Goal: Information Seeking & Learning: Learn about a topic

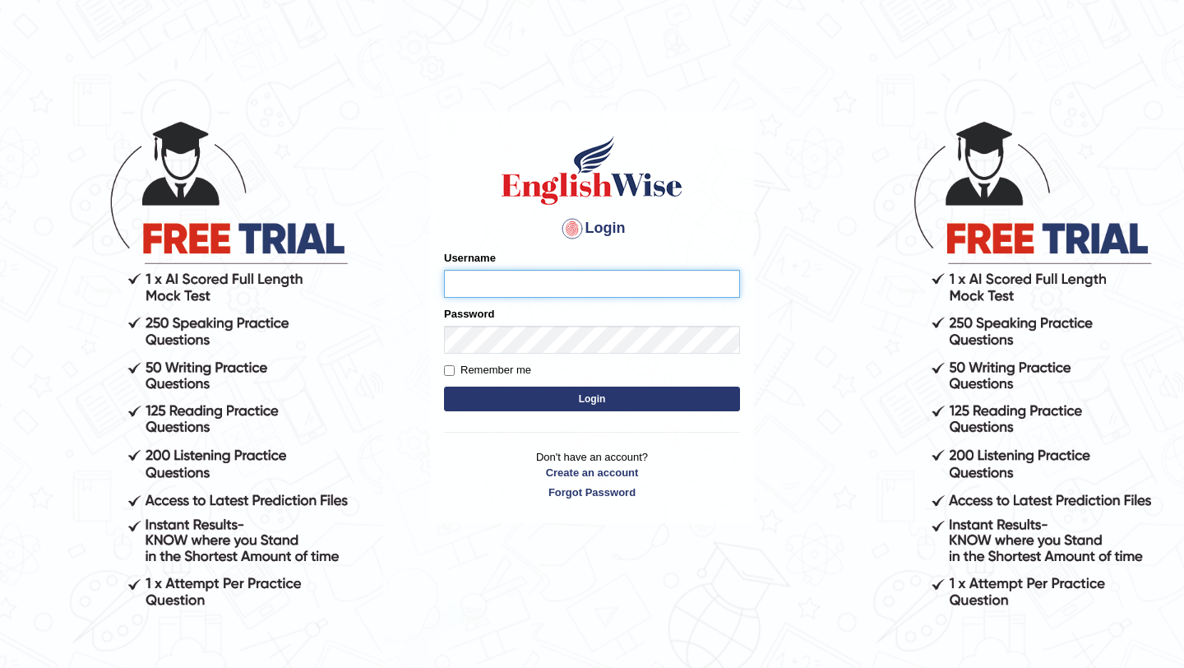
type input "burcin"
click at [660, 403] on button "Login" at bounding box center [592, 399] width 296 height 25
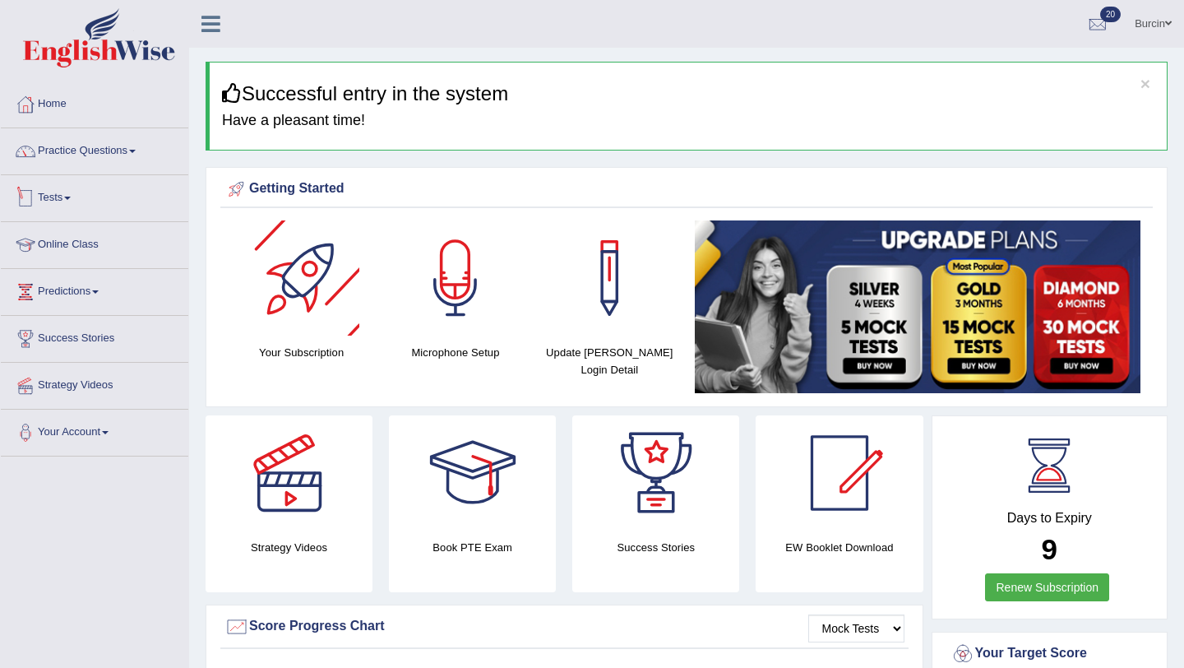
click at [109, 164] on link "Practice Questions" at bounding box center [95, 148] width 188 height 41
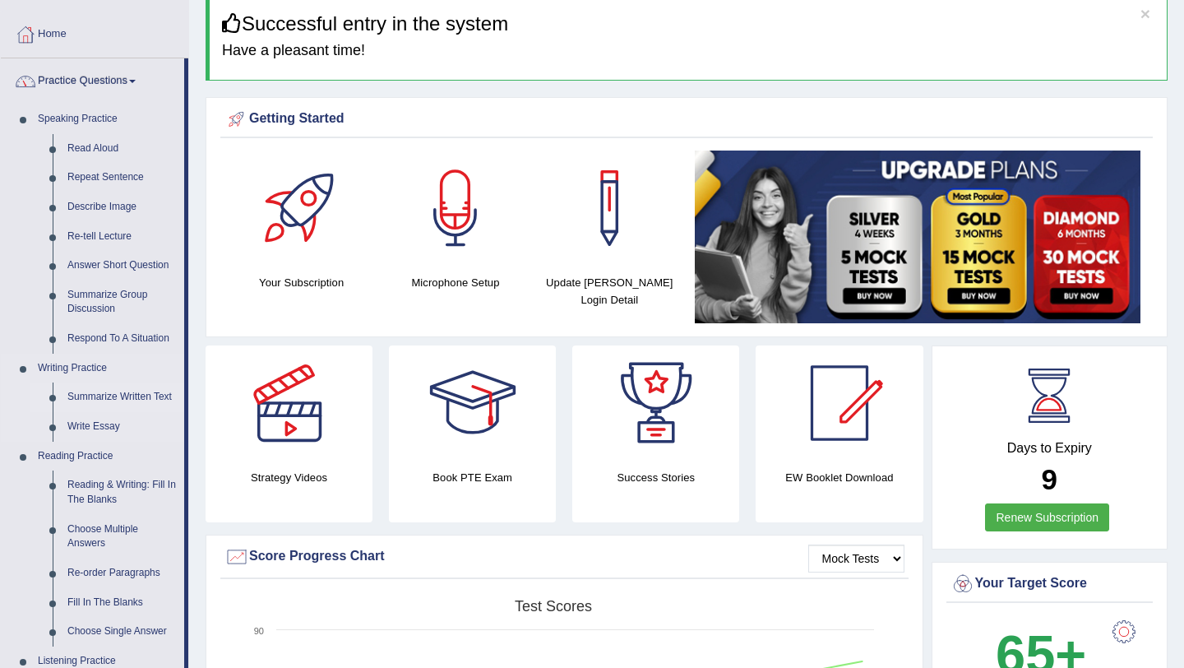
scroll to position [71, 0]
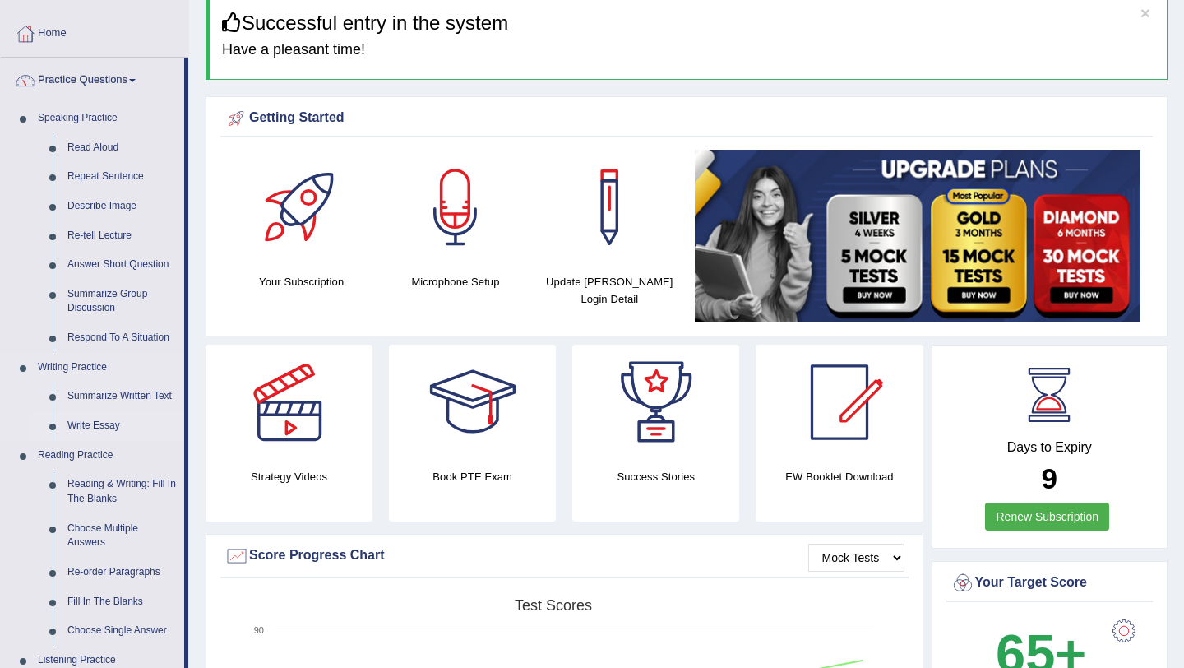
click at [107, 422] on link "Write Essay" at bounding box center [122, 426] width 124 height 30
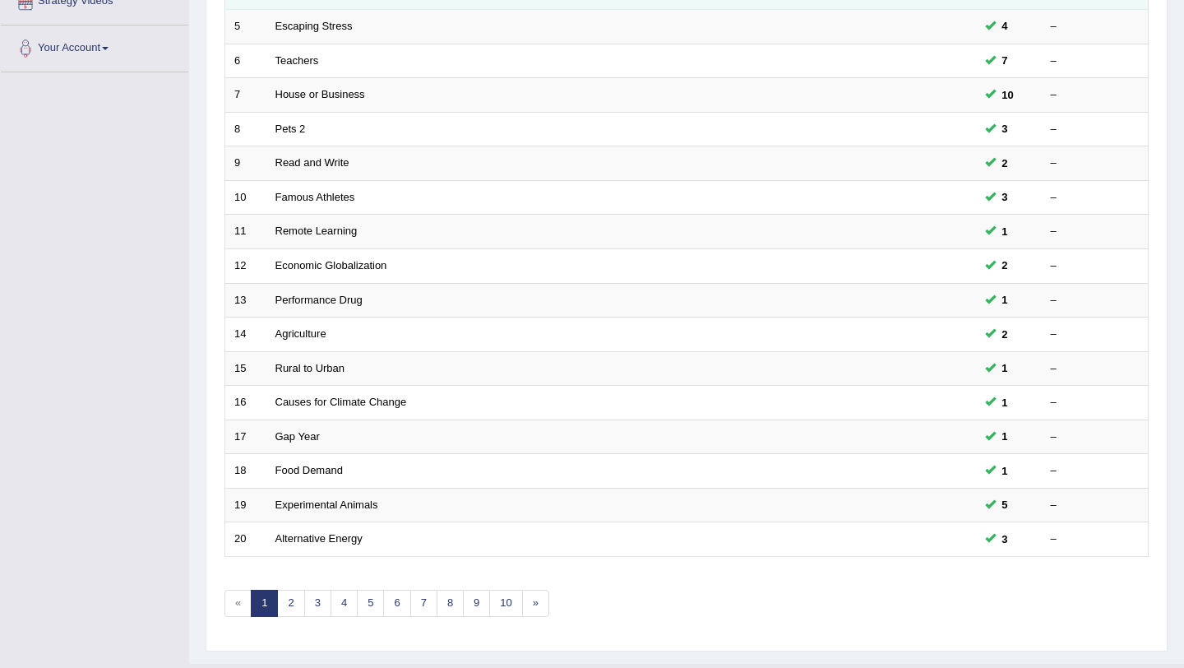
scroll to position [421, 0]
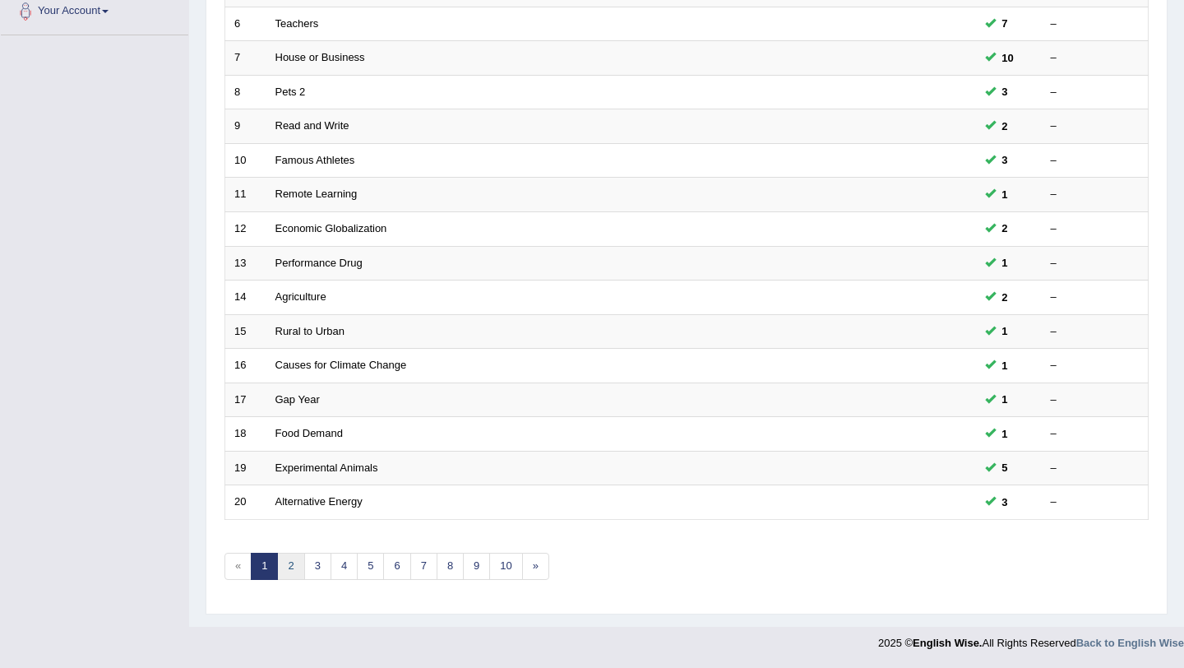
click at [281, 563] on link "2" at bounding box center [290, 566] width 27 height 27
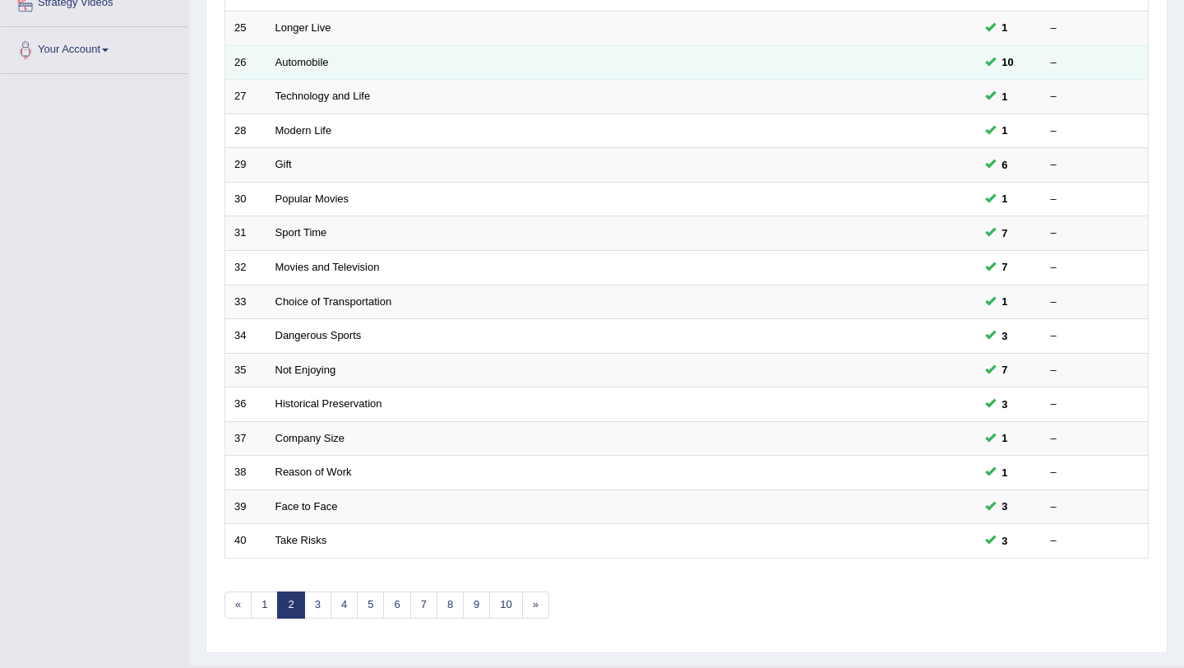
scroll to position [383, 0]
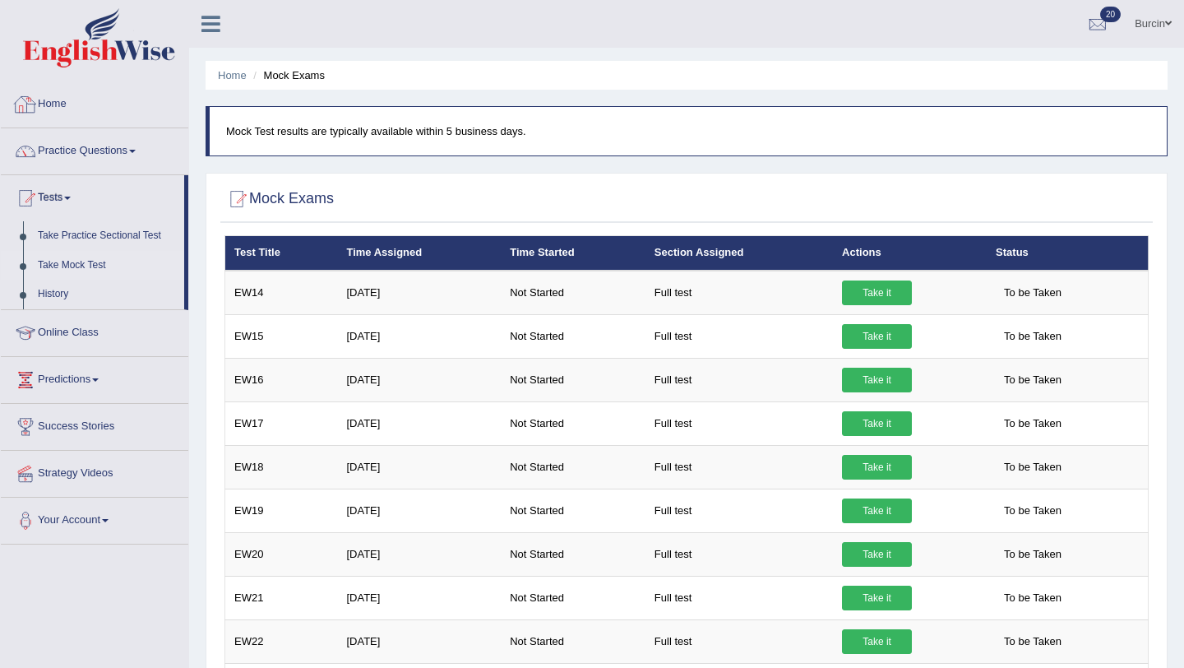
click at [57, 105] on link "Home" at bounding box center [95, 101] width 188 height 41
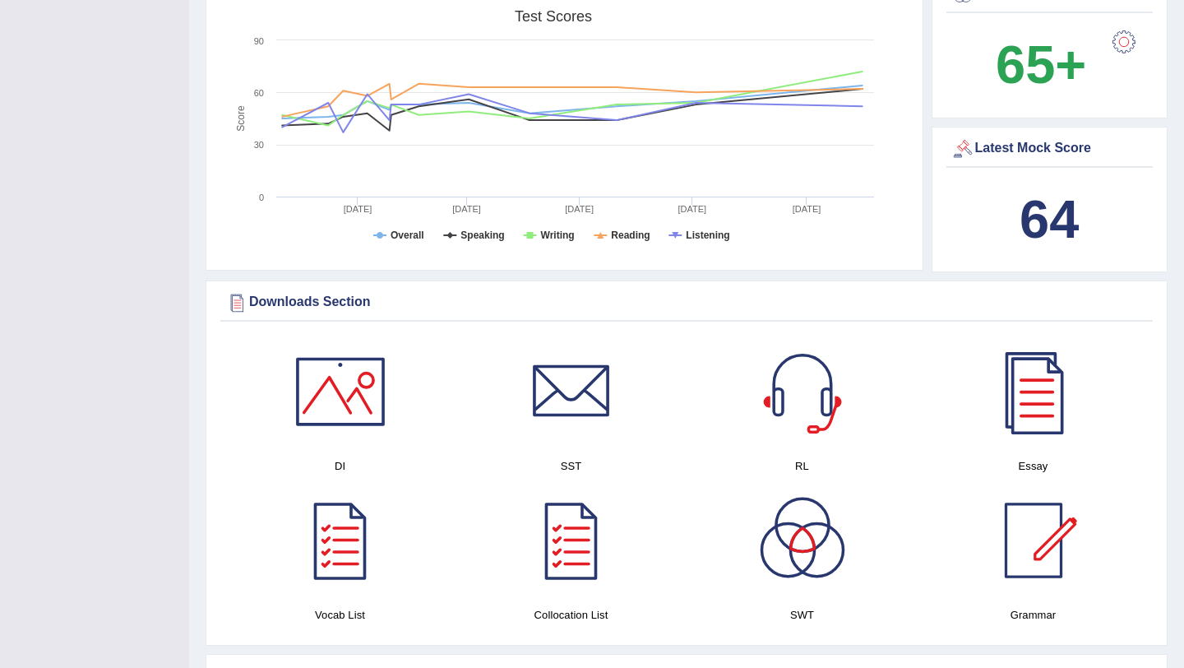
scroll to position [553, 0]
click at [576, 405] on div at bounding box center [571, 392] width 115 height 115
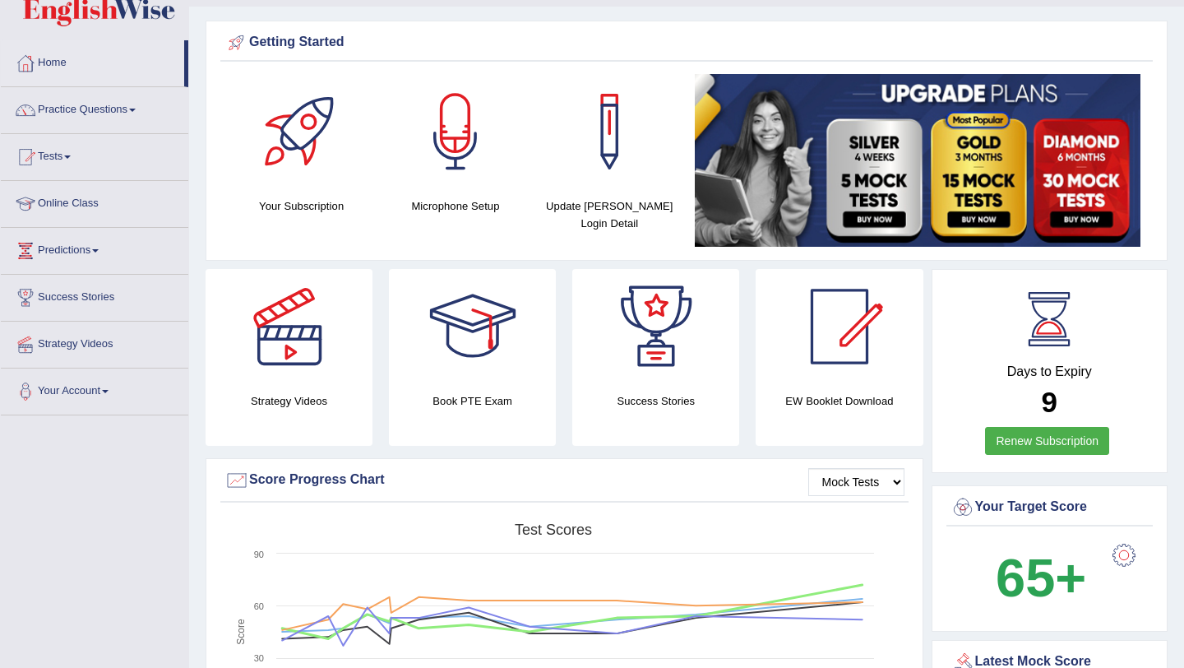
scroll to position [0, 0]
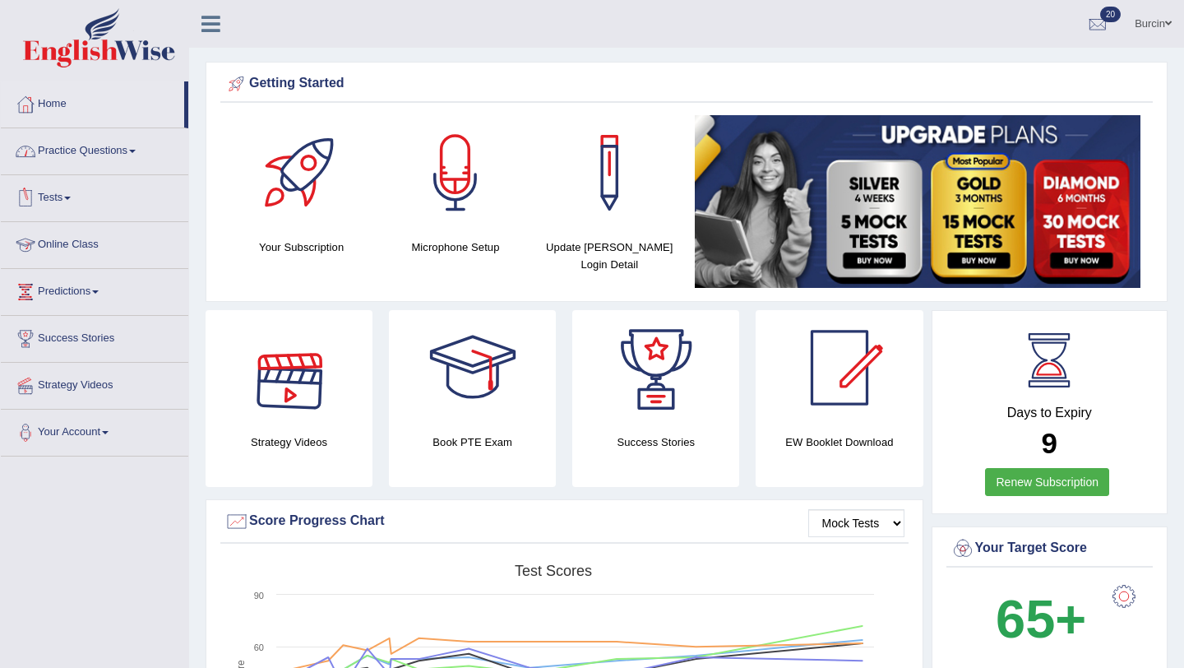
click at [106, 150] on link "Practice Questions" at bounding box center [95, 148] width 188 height 41
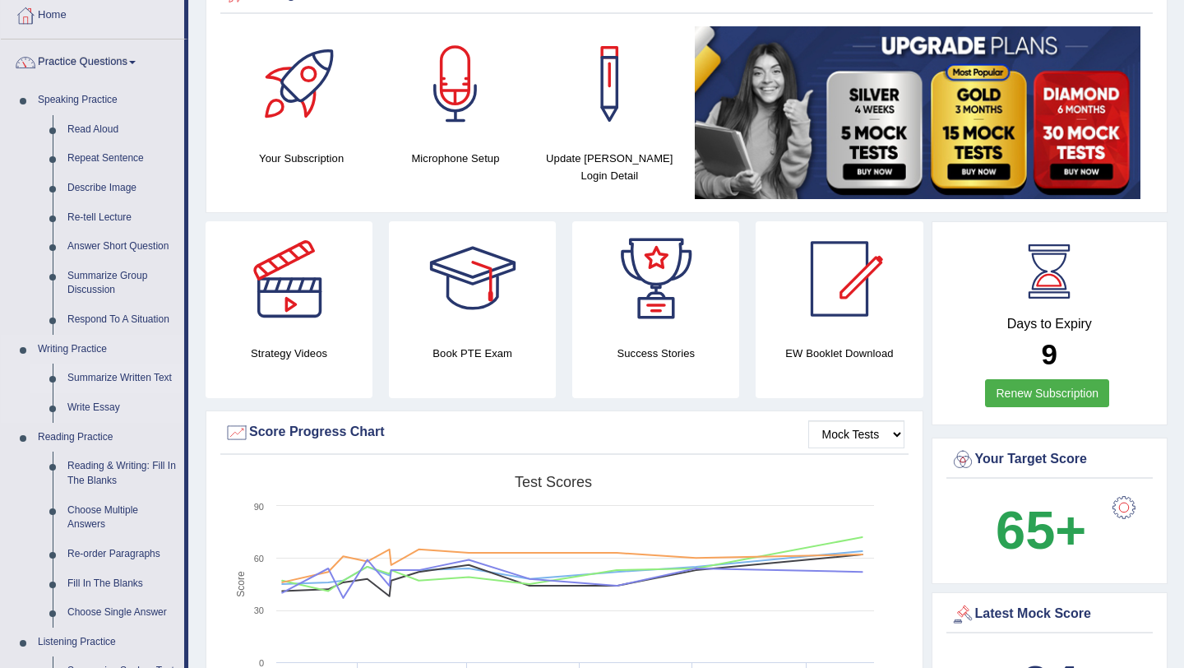
scroll to position [94, 0]
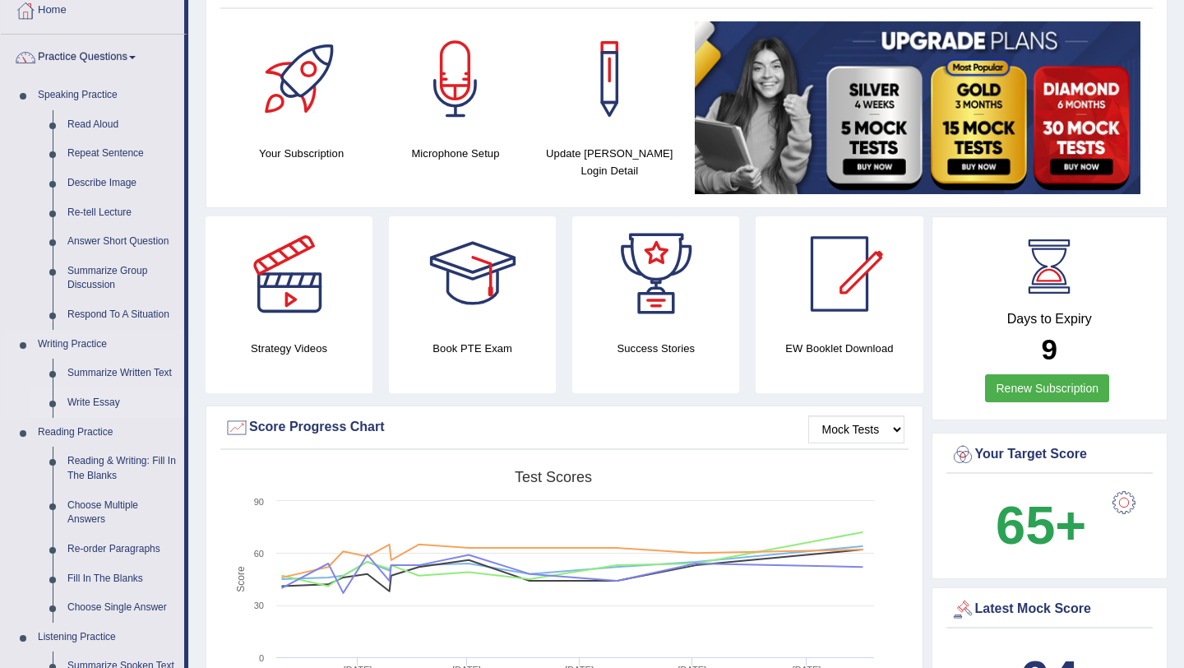
click at [102, 394] on link "Write Essay" at bounding box center [122, 403] width 124 height 30
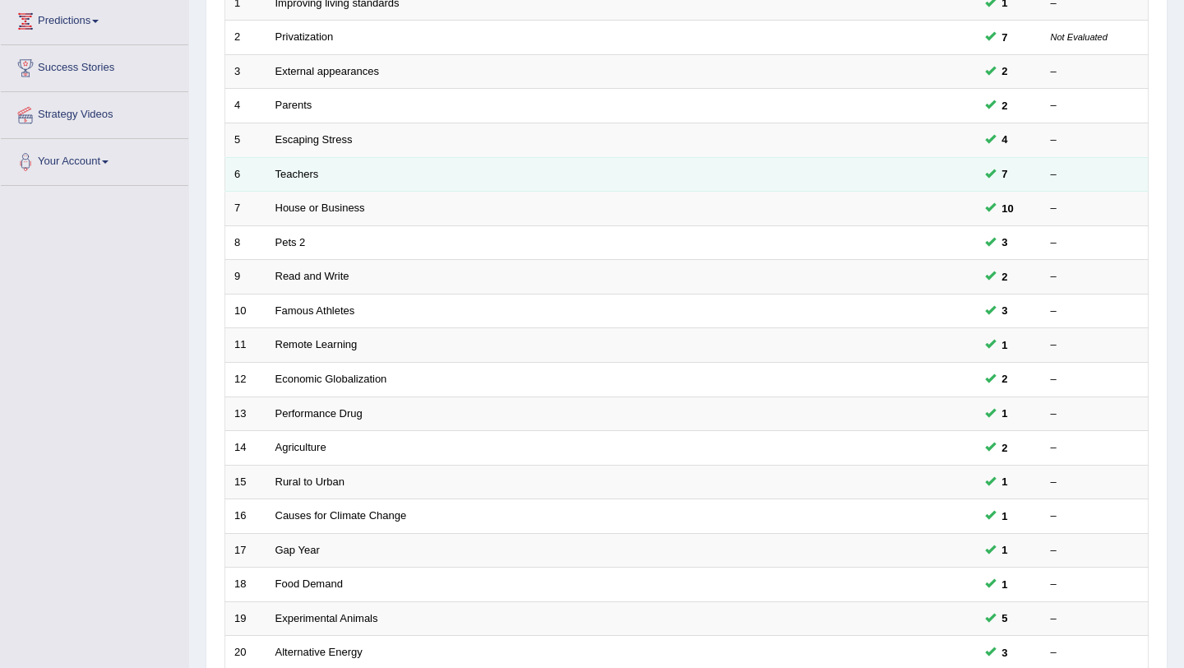
scroll to position [421, 0]
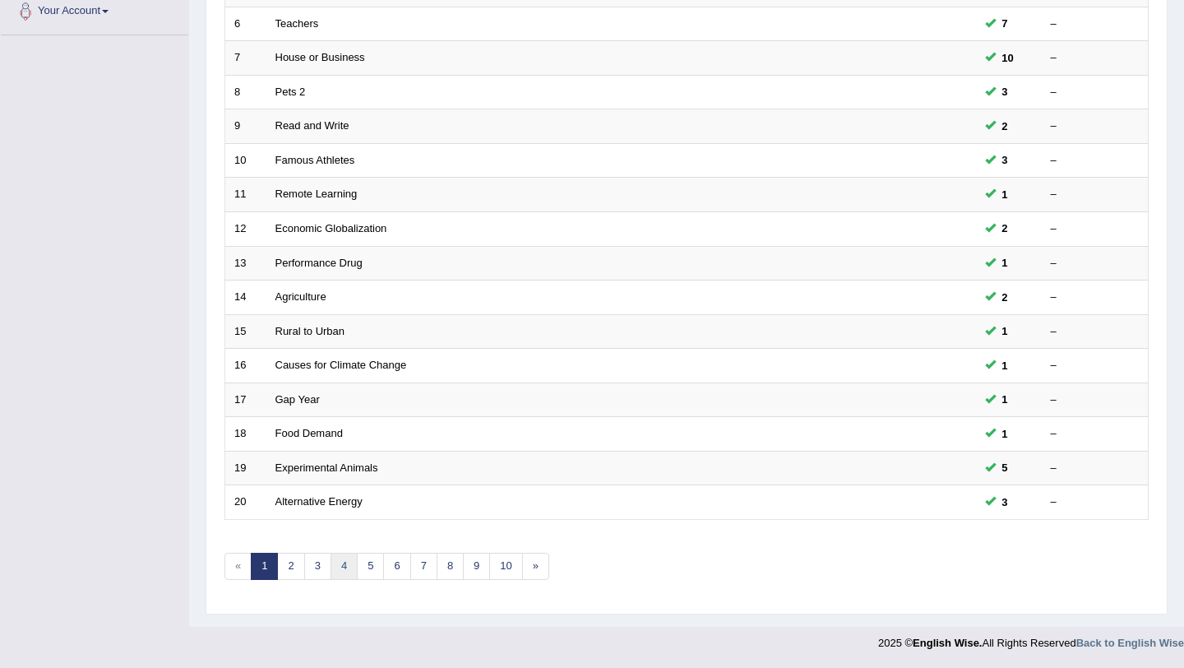
click at [346, 569] on link "4" at bounding box center [344, 566] width 27 height 27
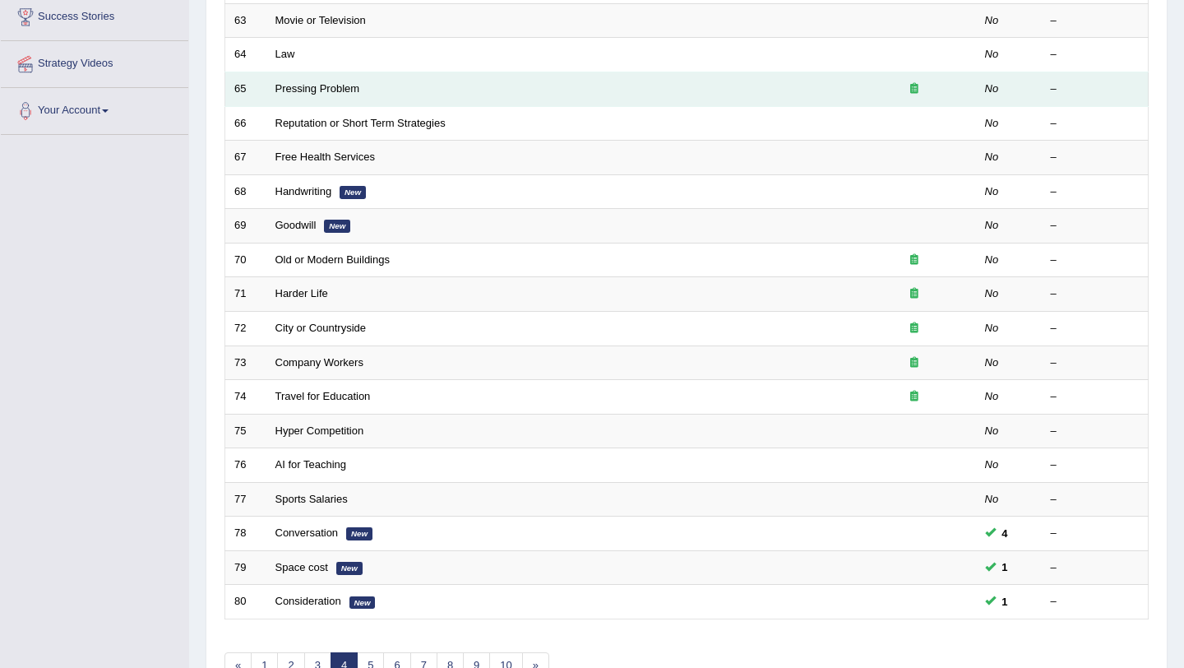
scroll to position [421, 0]
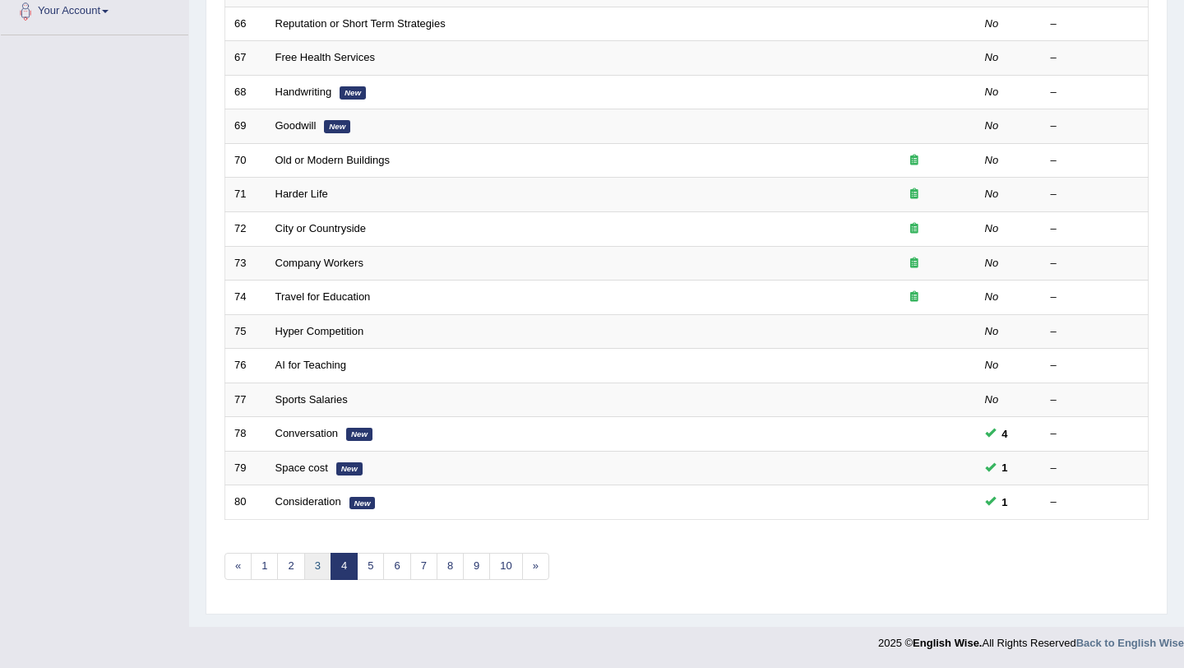
click at [320, 572] on link "3" at bounding box center [317, 566] width 27 height 27
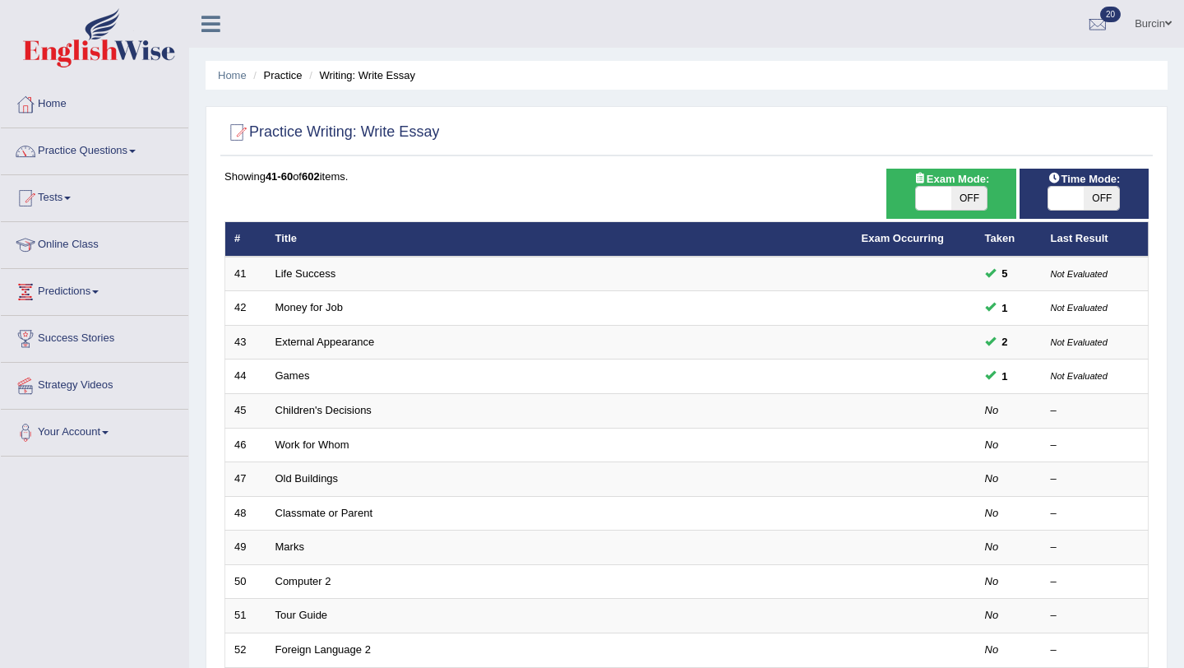
click at [1100, 197] on span "OFF" at bounding box center [1101, 198] width 35 height 23
checkbox input "true"
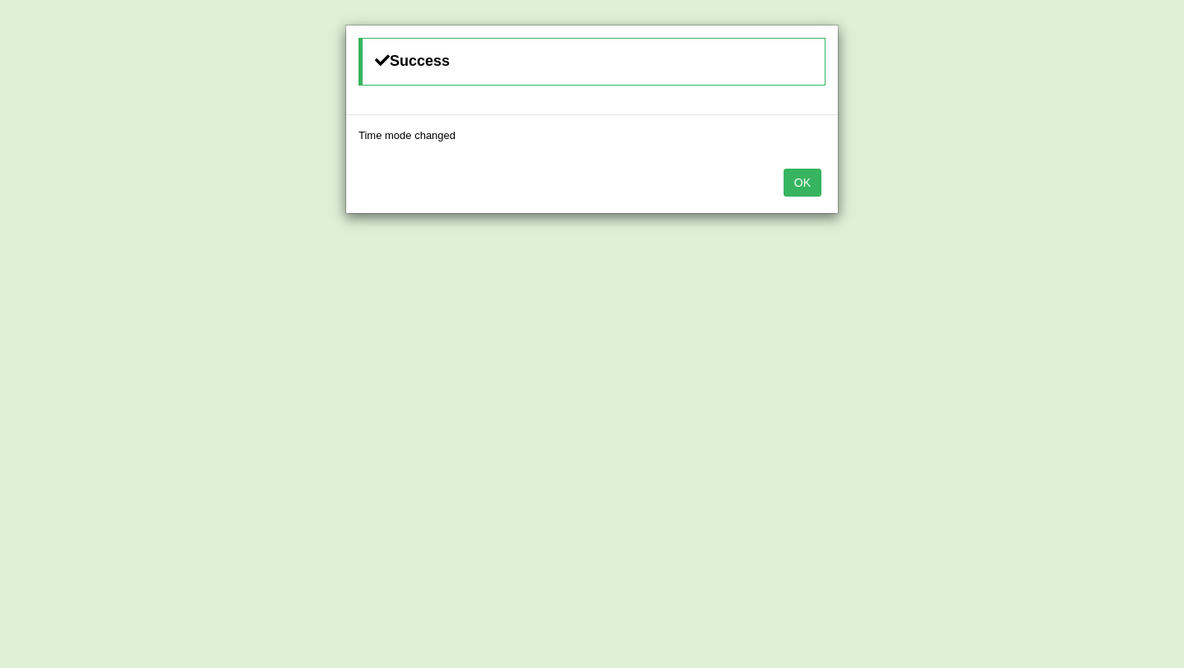
click at [803, 184] on button "OK" at bounding box center [803, 183] width 38 height 28
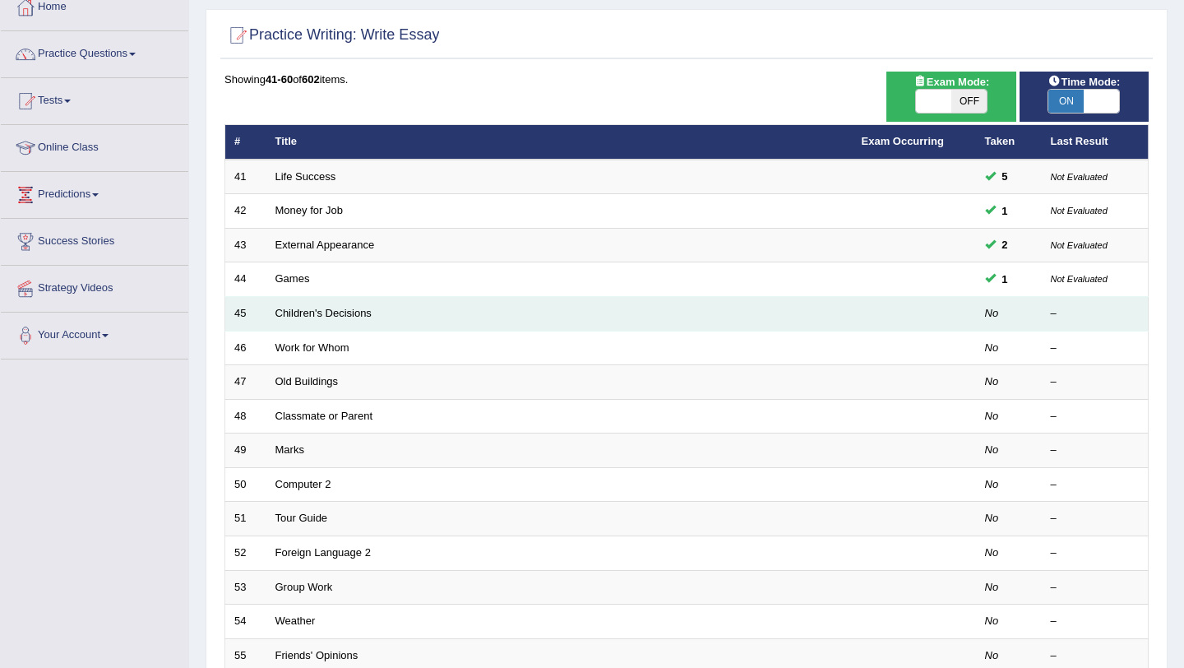
scroll to position [123, 0]
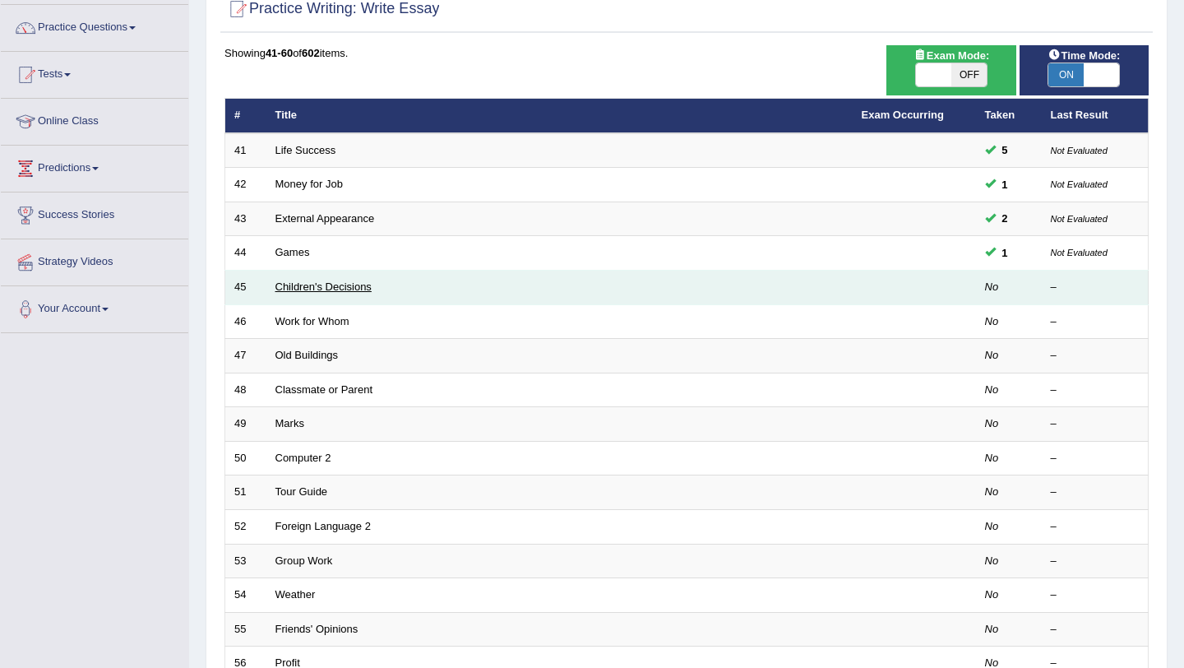
click at [325, 285] on link "Children's Decisions" at bounding box center [323, 286] width 96 height 12
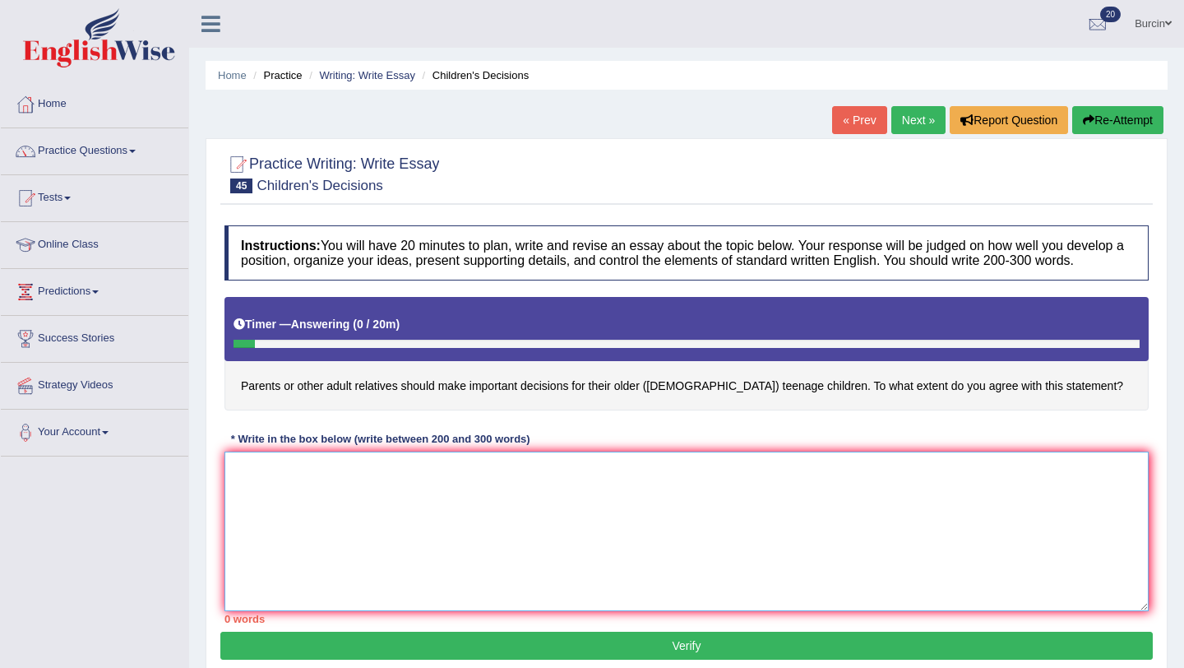
click at [326, 495] on textarea at bounding box center [687, 531] width 924 height 160
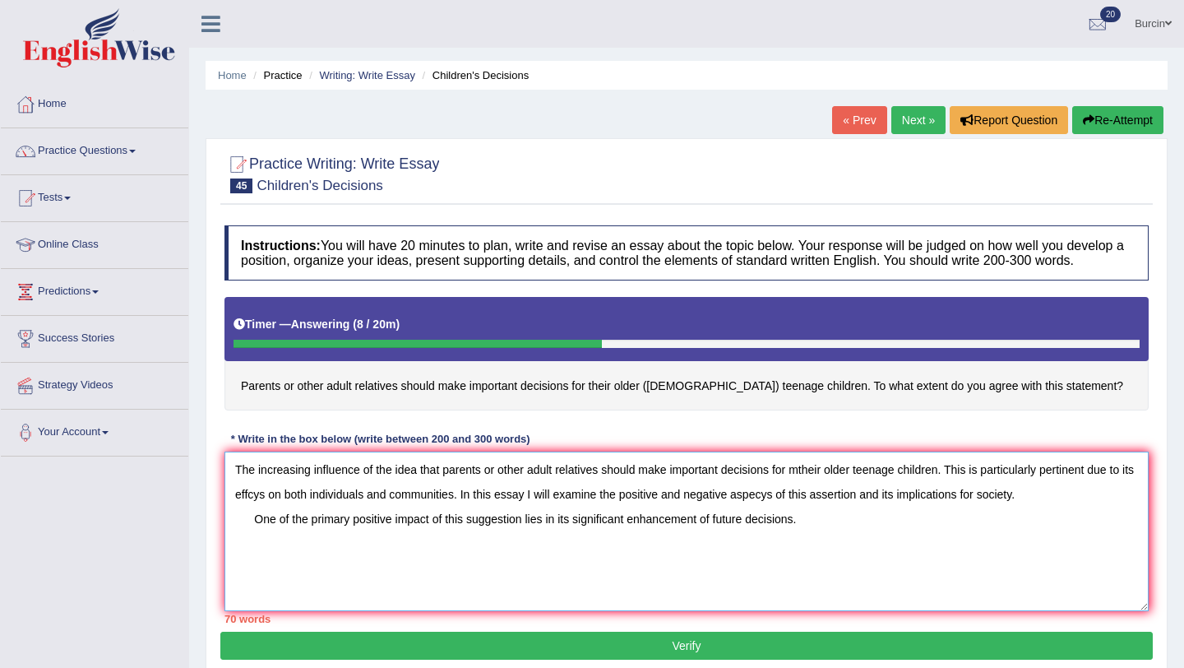
drag, startPoint x: 257, startPoint y: 535, endPoint x: 957, endPoint y: 562, distance: 700.4
click at [957, 562] on textarea "The increasing influence of the idea that parents or other adult relatives shou…" at bounding box center [687, 531] width 924 height 160
click at [851, 536] on textarea "The increasing influence of the idea that parents or other adult relatives shou…" at bounding box center [687, 531] width 924 height 160
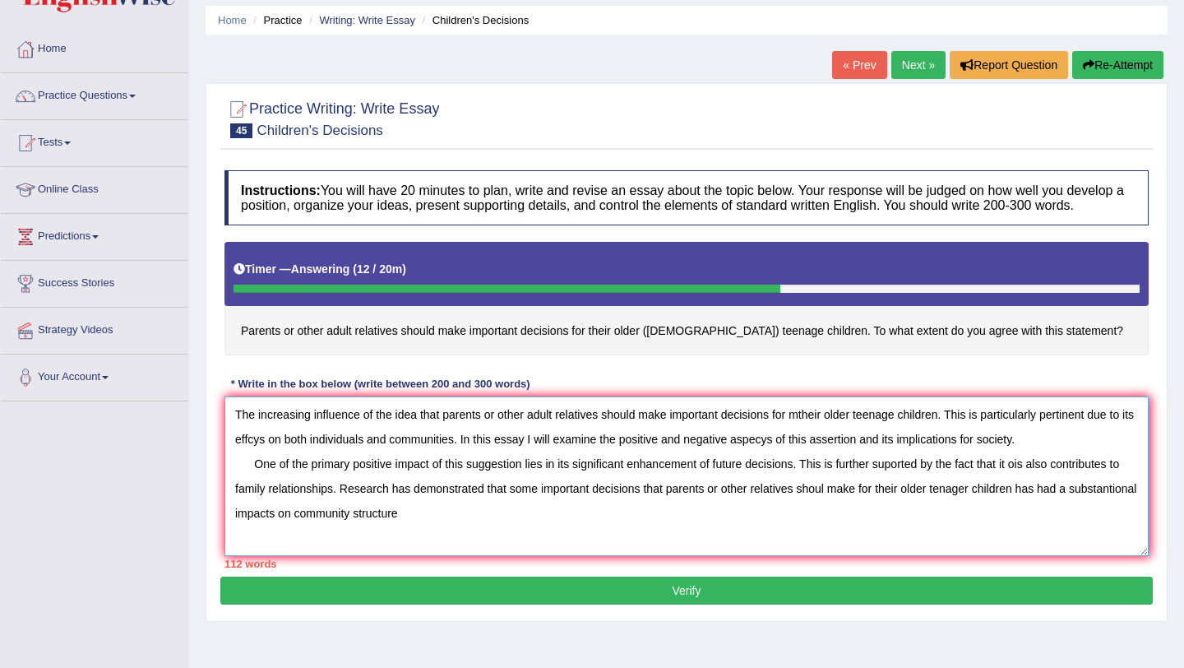
scroll to position [70, 0]
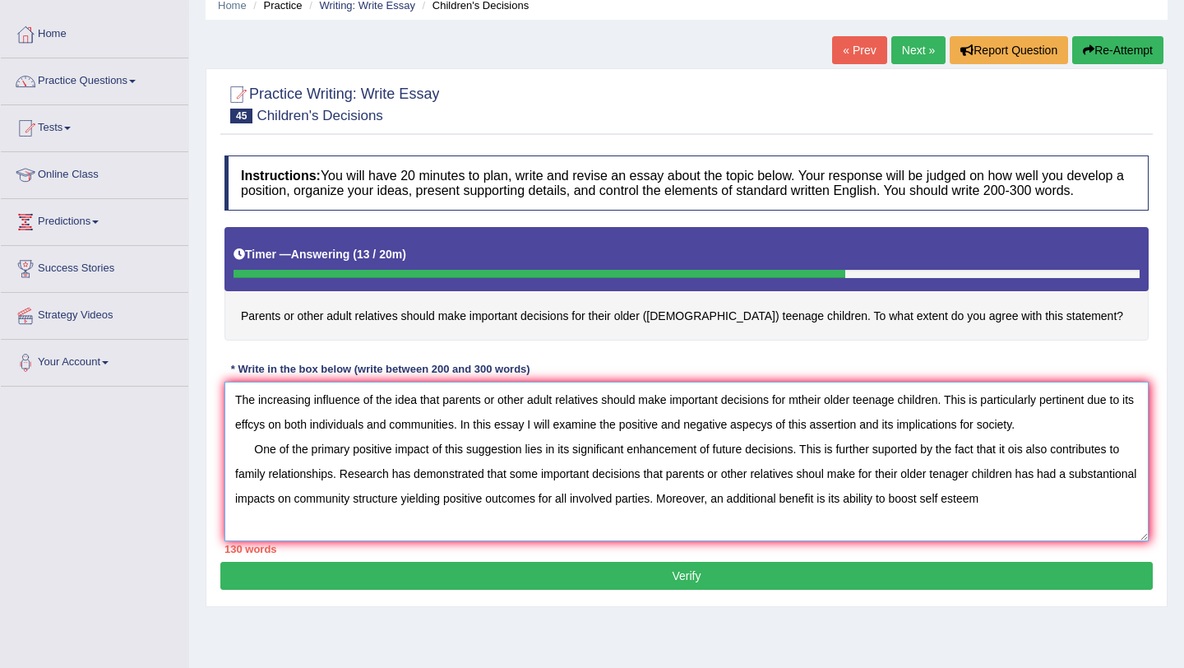
click at [1062, 507] on textarea "The increasing influence of the idea that parents or other adult relatives shou…" at bounding box center [687, 462] width 924 height 160
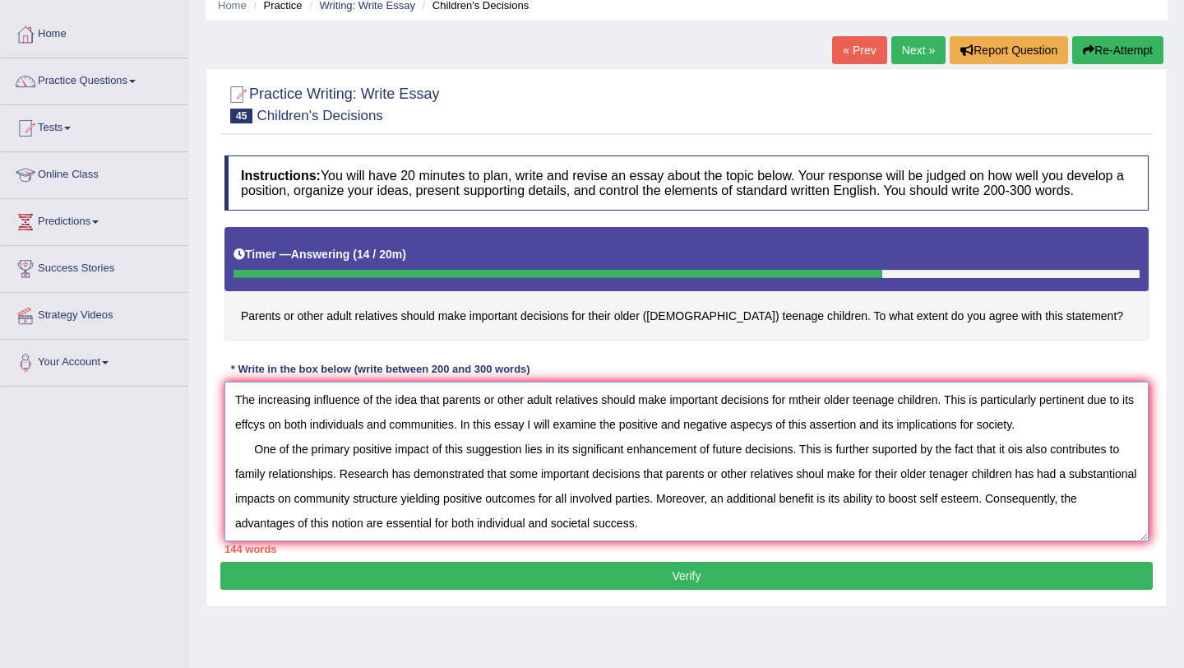
scroll to position [39, 0]
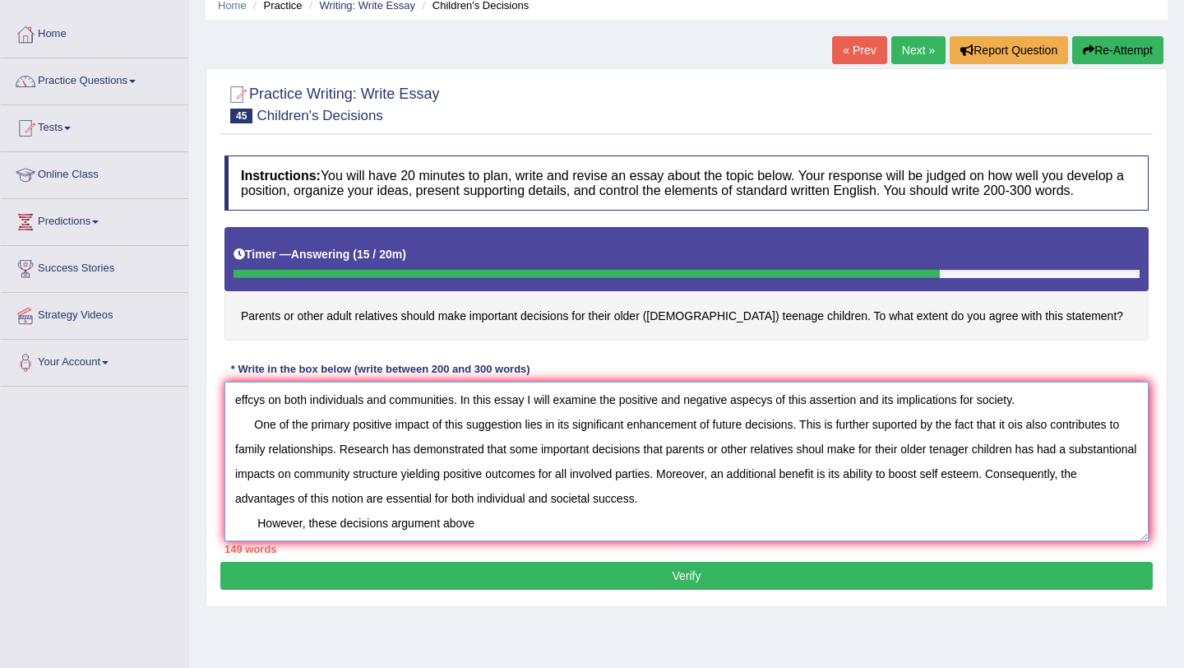
click at [442, 524] on textarea "The increasing influence of the idea that parents or other adult relatives shou…" at bounding box center [687, 462] width 924 height 160
click at [388, 529] on textarea "The increasing influence of the idea that parents or other adult relatives shou…" at bounding box center [687, 462] width 924 height 160
click at [473, 526] on textarea "The increasing influence of the idea that parents or other adult relatives shou…" at bounding box center [687, 462] width 924 height 160
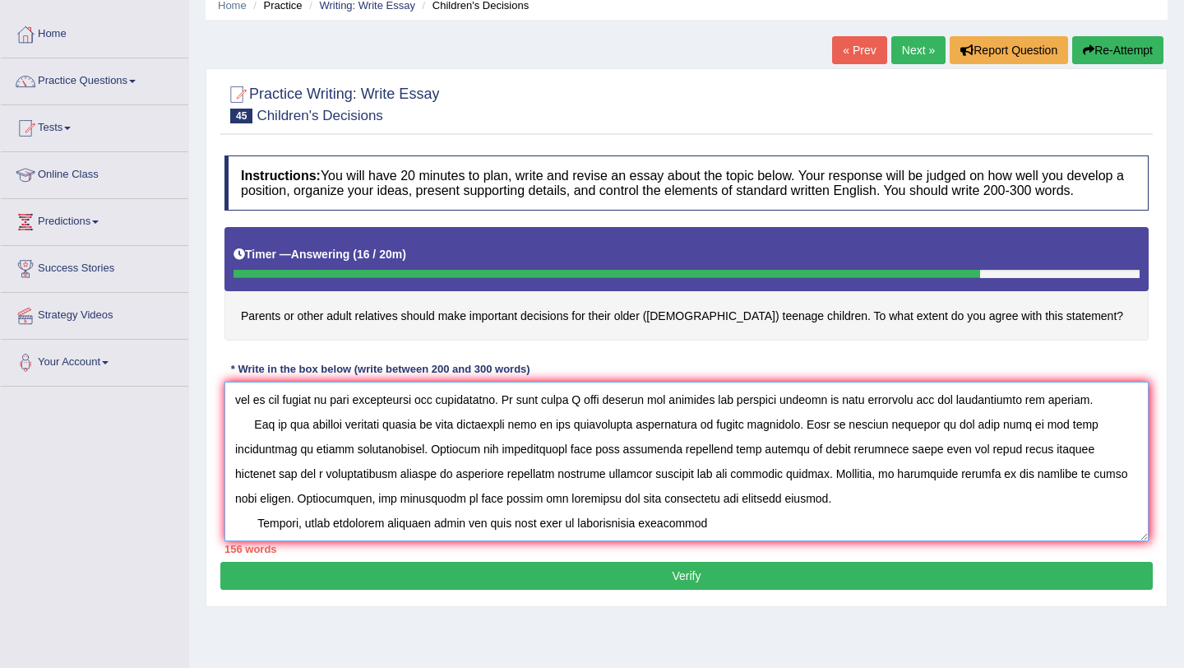
click at [308, 524] on textarea at bounding box center [687, 462] width 924 height 160
click at [841, 521] on textarea at bounding box center [687, 462] width 924 height 160
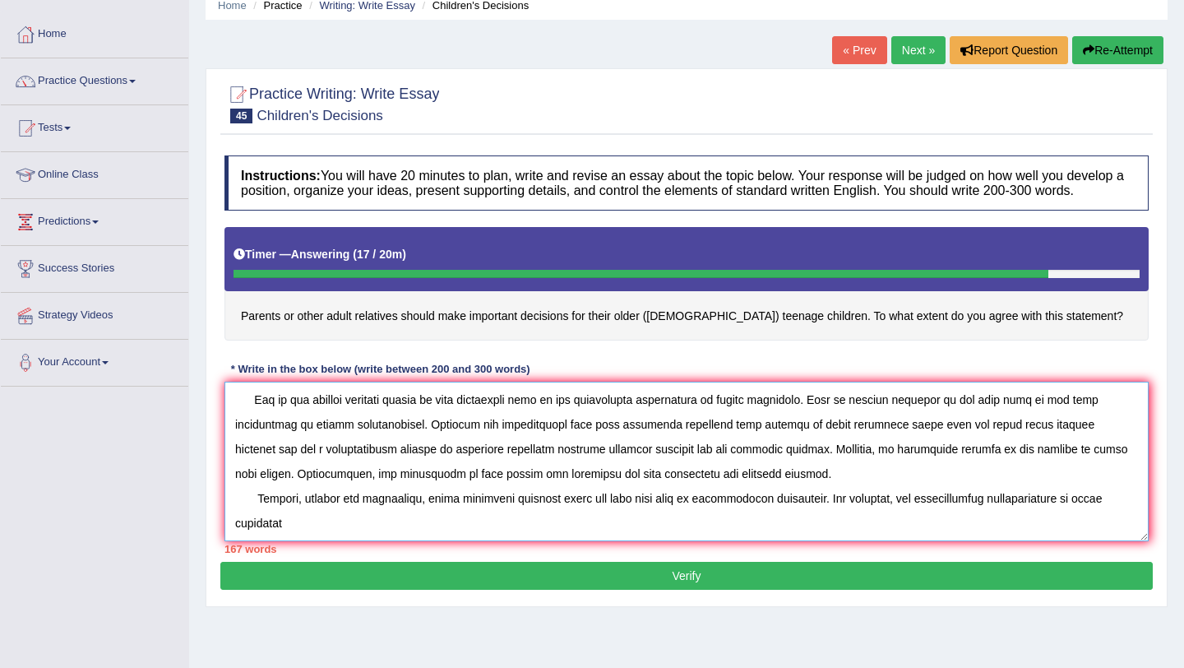
scroll to position [74, 0]
click at [459, 514] on textarea at bounding box center [687, 462] width 924 height 160
click at [580, 512] on textarea at bounding box center [687, 462] width 924 height 160
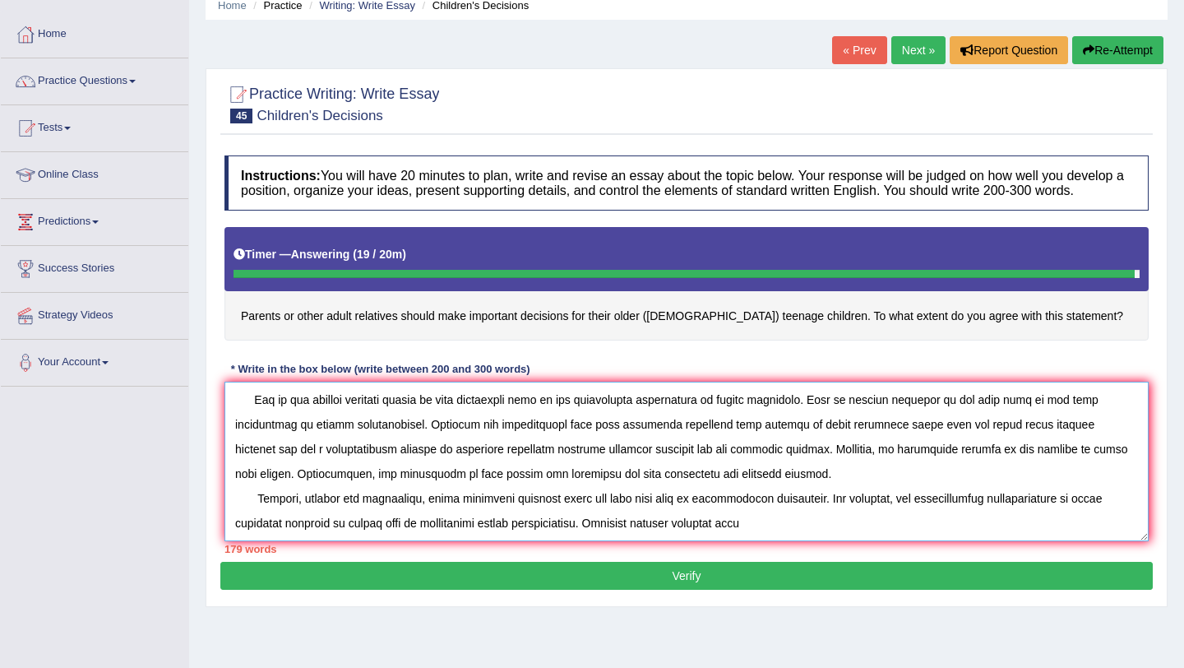
type textarea "The increasing influence of the idea that parents or other adult relatives shou…"
click at [663, 590] on button "Verify" at bounding box center [686, 576] width 933 height 28
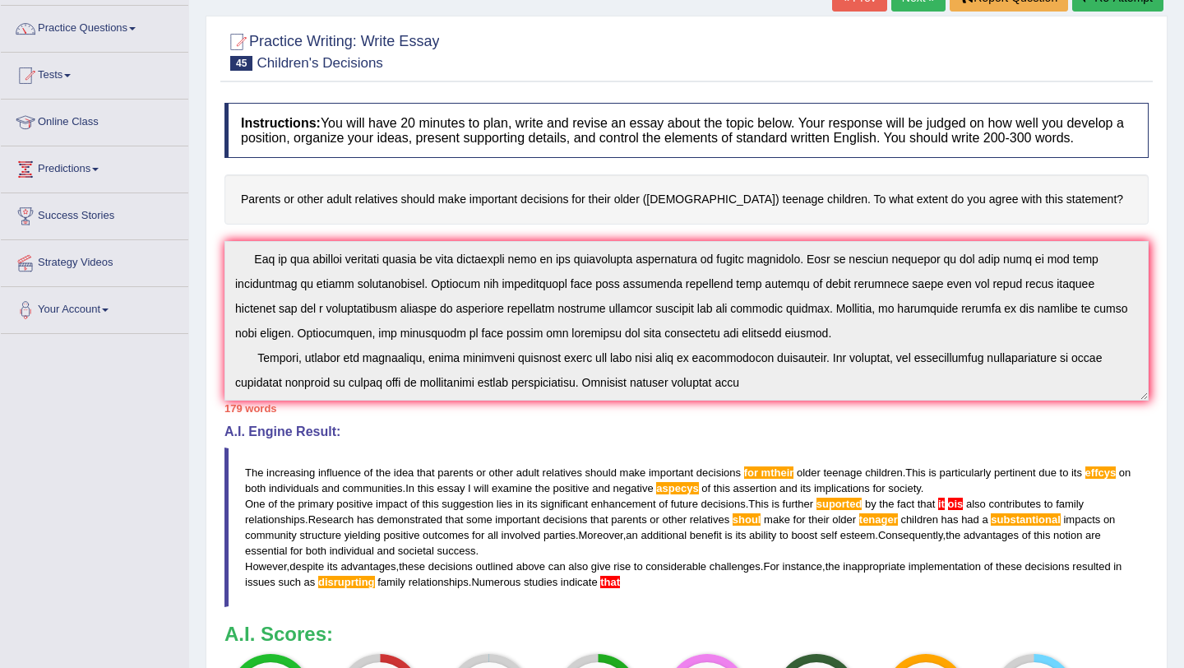
click at [424, 458] on div "Instructions: You will have 20 minutes to plan, write and revise an essay about…" at bounding box center [686, 430] width 933 height 670
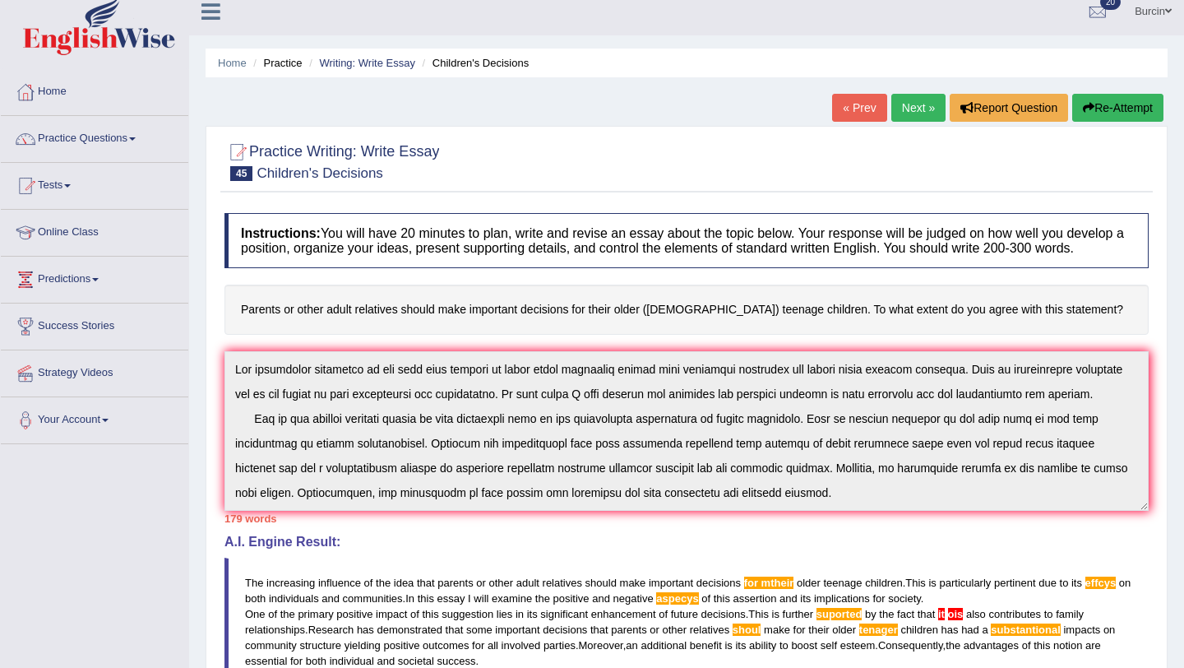
scroll to position [0, 0]
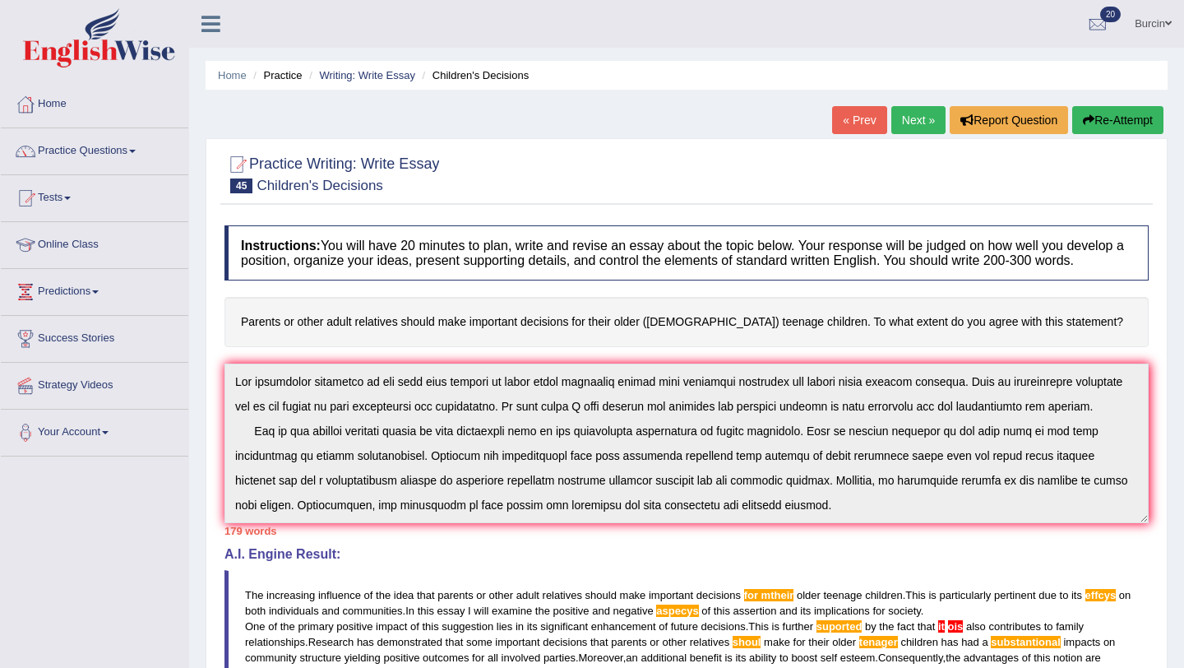
click at [1126, 114] on button "Re-Attempt" at bounding box center [1117, 120] width 91 height 28
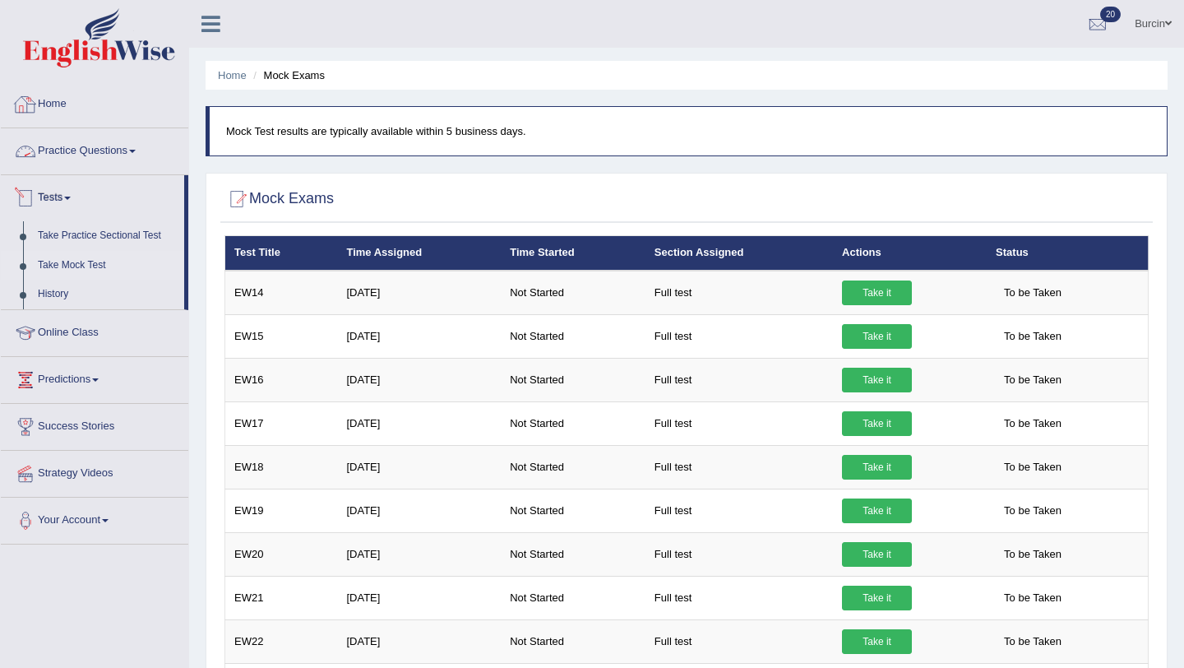
click at [52, 109] on link "Home" at bounding box center [95, 101] width 188 height 41
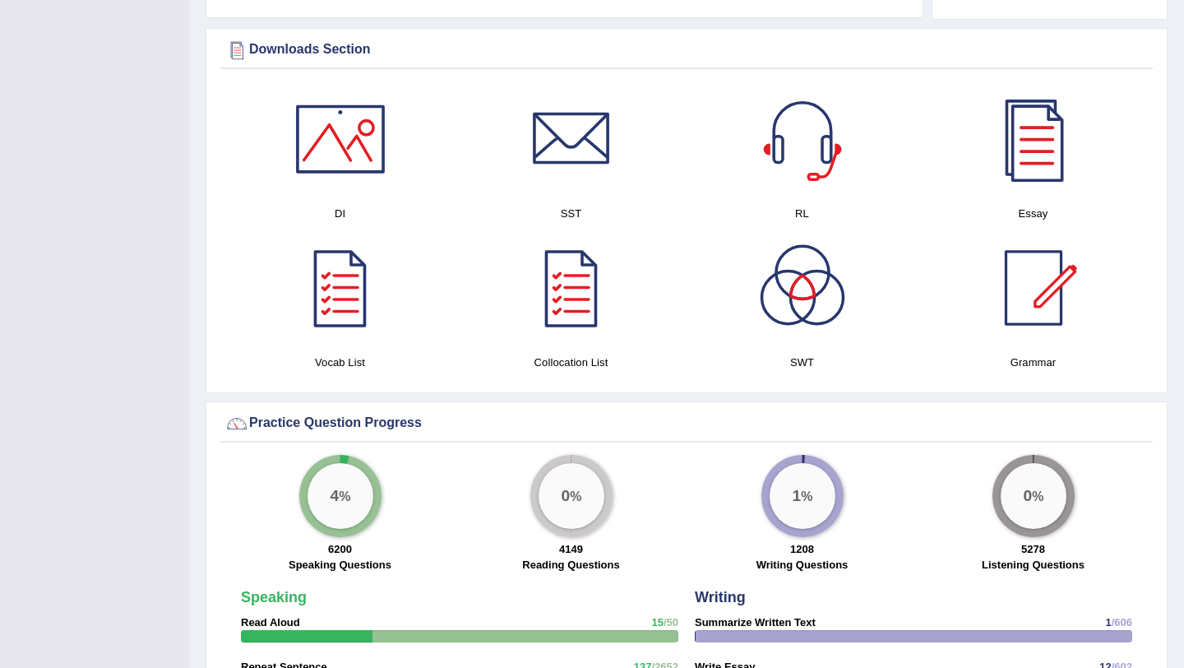
scroll to position [790, 0]
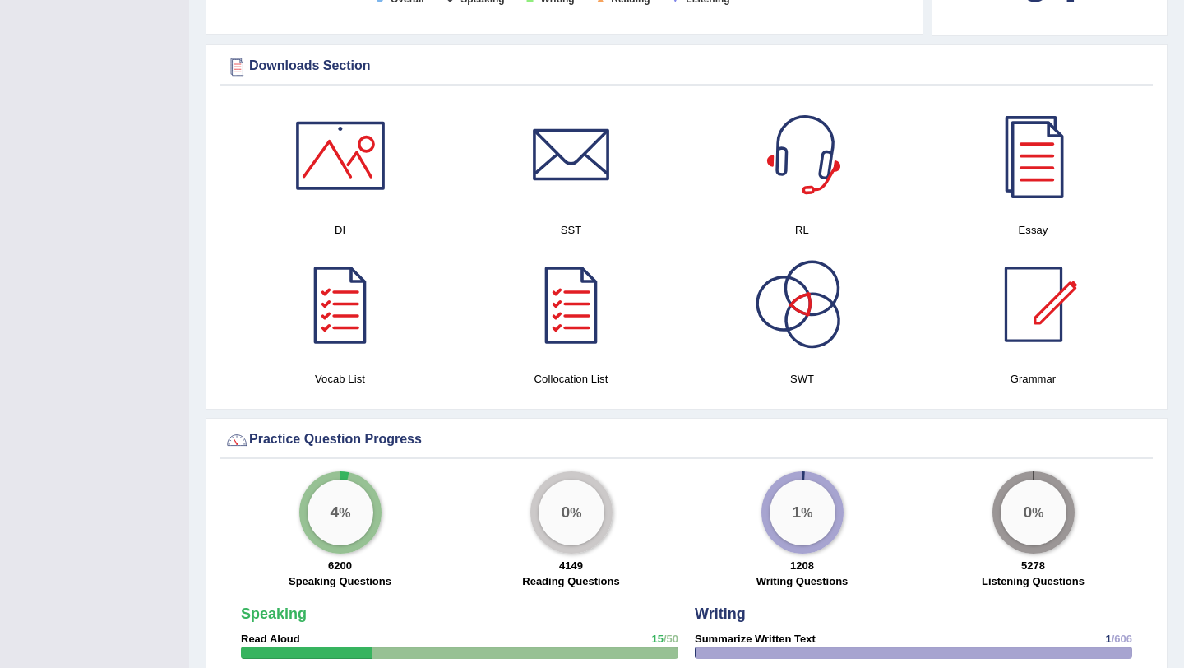
click at [817, 164] on div at bounding box center [802, 155] width 115 height 115
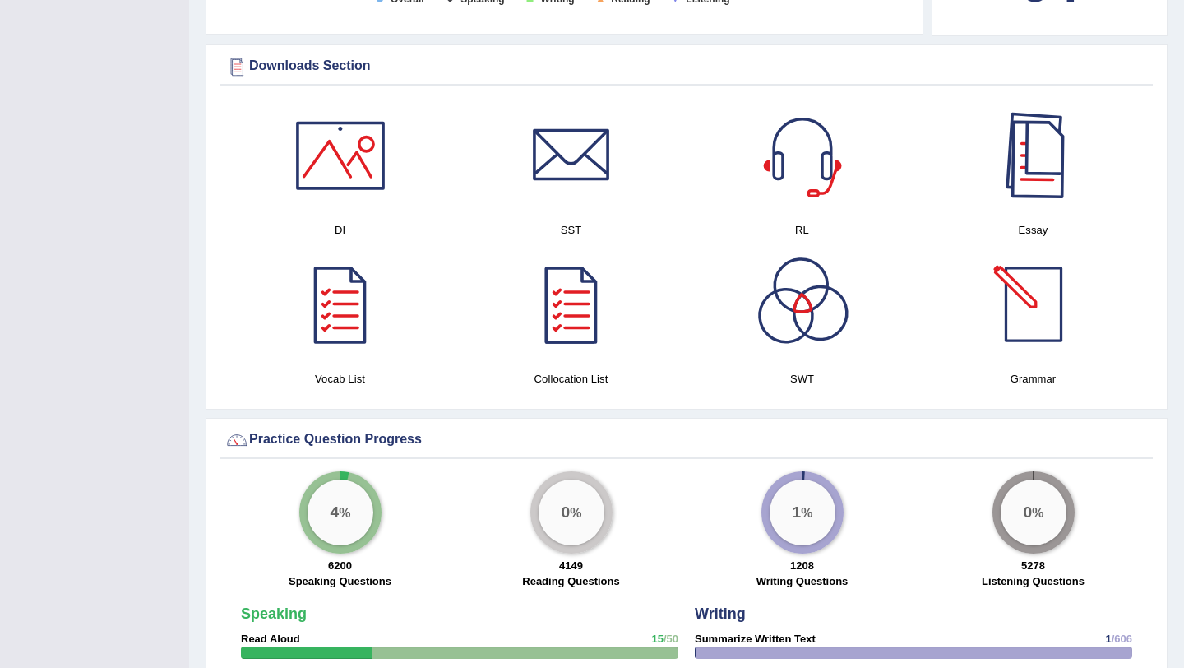
click at [1035, 155] on div at bounding box center [1033, 155] width 115 height 115
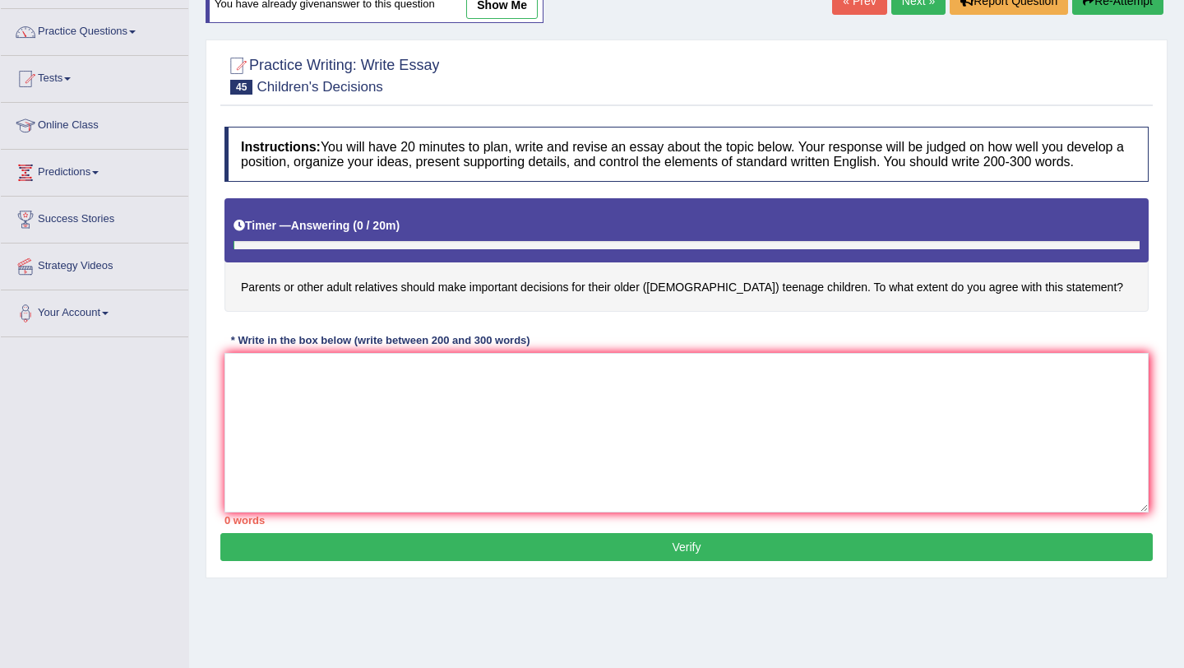
scroll to position [196, 0]
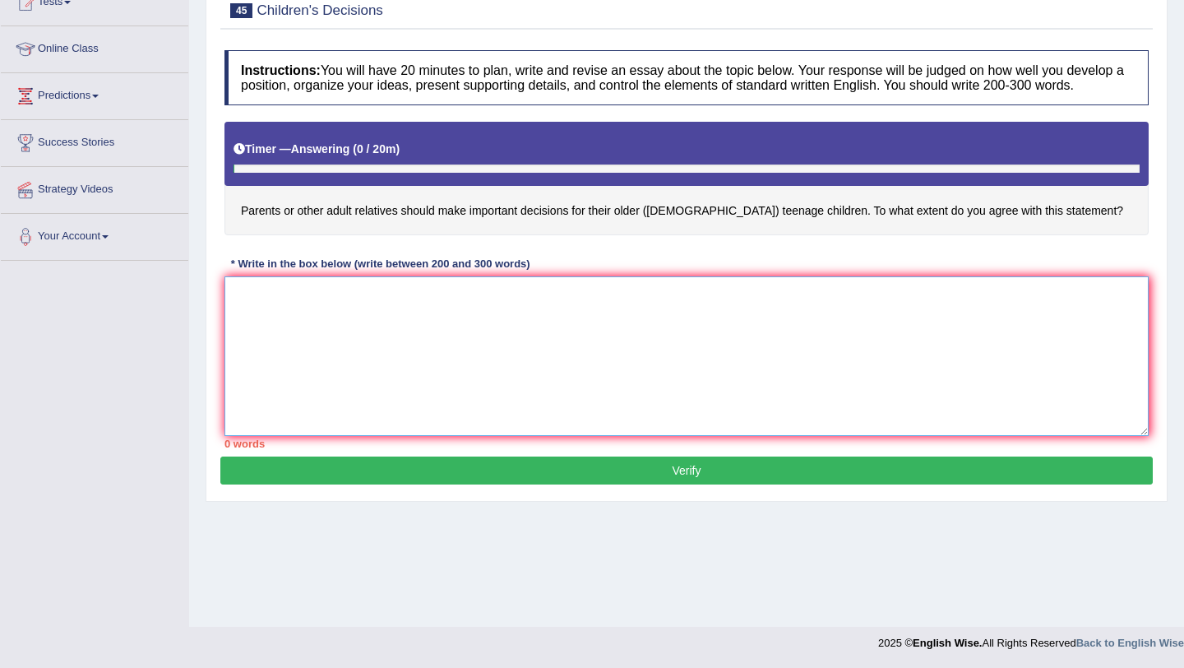
click at [382, 338] on textarea at bounding box center [687, 356] width 924 height 160
paste textarea "The increasing influence of the idea that parents or other adult relatives shou…"
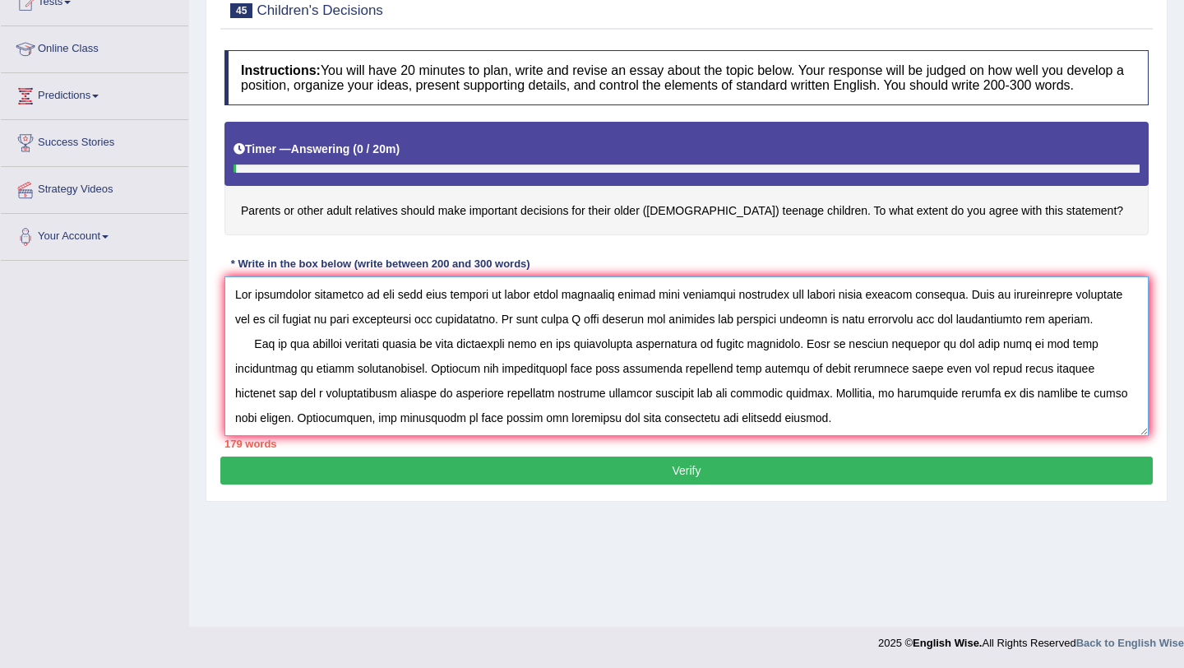
scroll to position [63, 0]
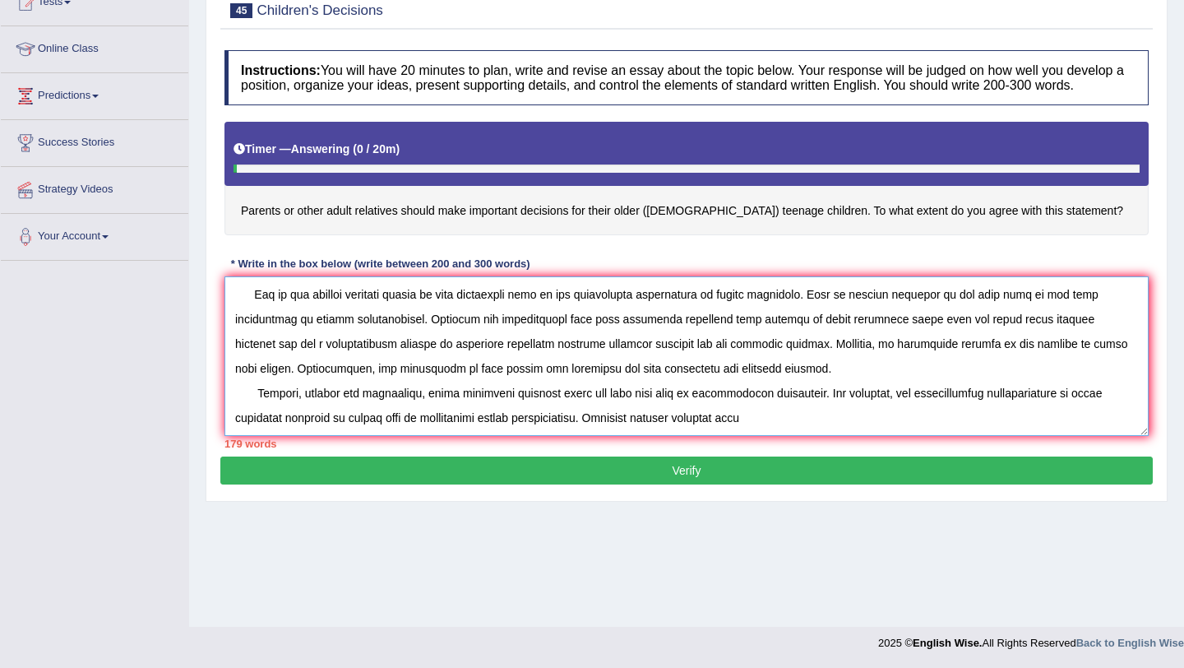
click at [764, 419] on textarea at bounding box center [687, 356] width 924 height 160
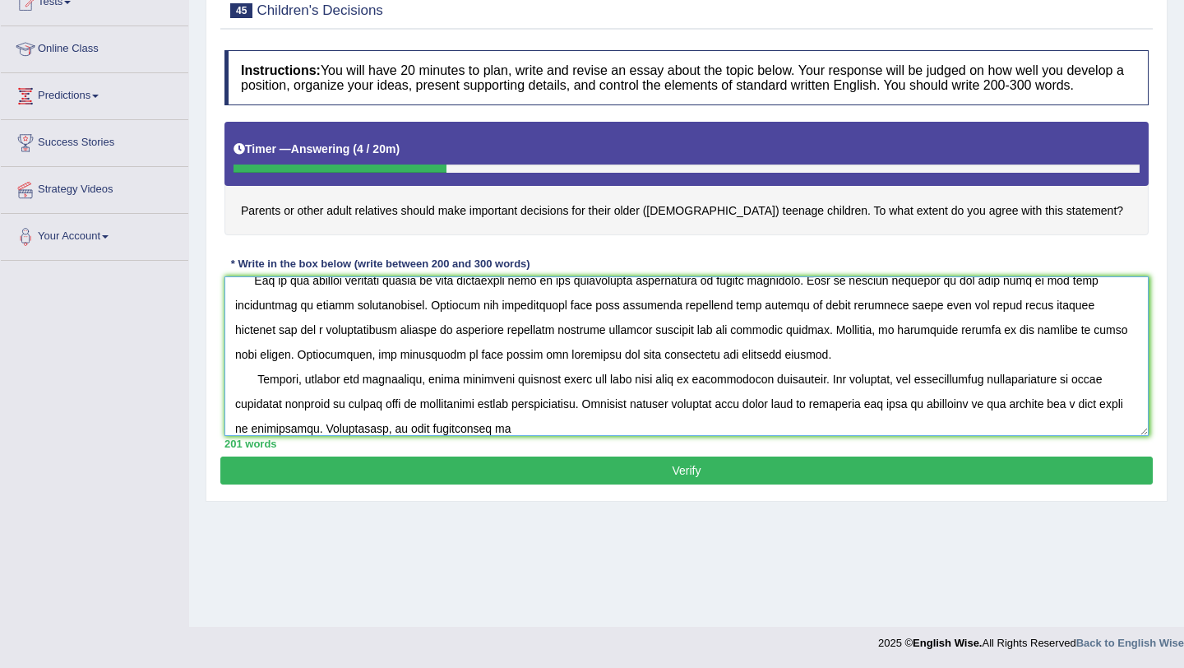
click at [386, 436] on textarea at bounding box center [687, 356] width 924 height 160
click at [694, 436] on textarea at bounding box center [687, 356] width 924 height 160
click at [605, 436] on textarea at bounding box center [687, 356] width 924 height 160
click at [738, 436] on textarea at bounding box center [687, 356] width 924 height 160
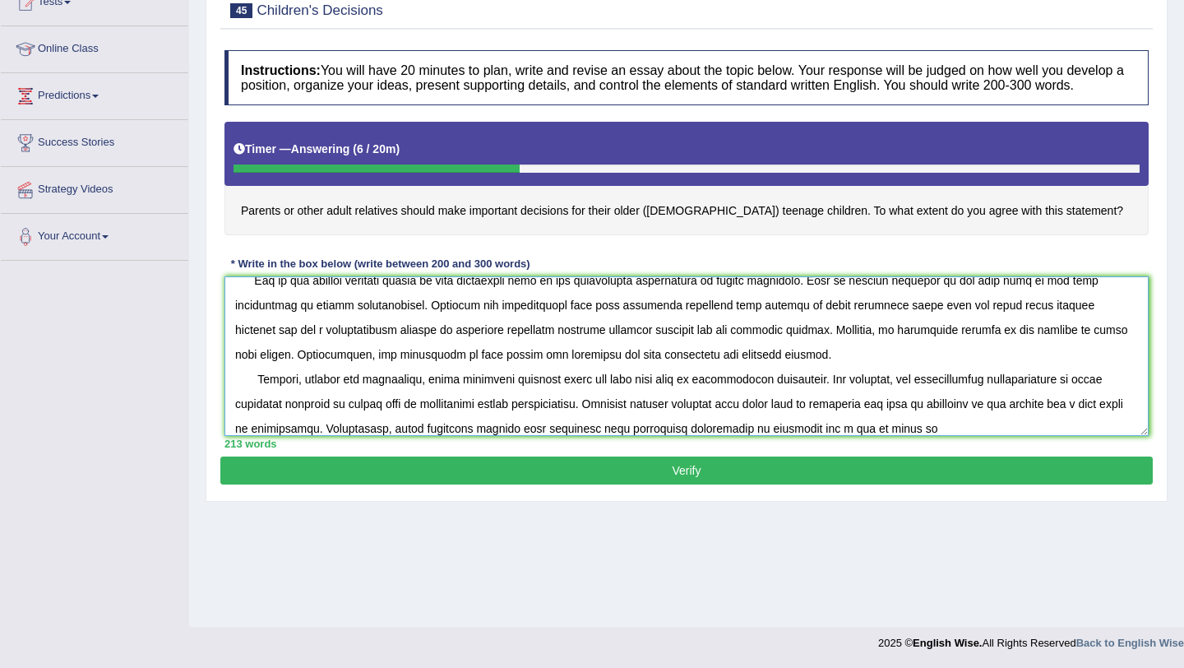
click at [857, 436] on textarea at bounding box center [687, 356] width 924 height 160
click at [905, 436] on textarea at bounding box center [687, 356] width 924 height 160
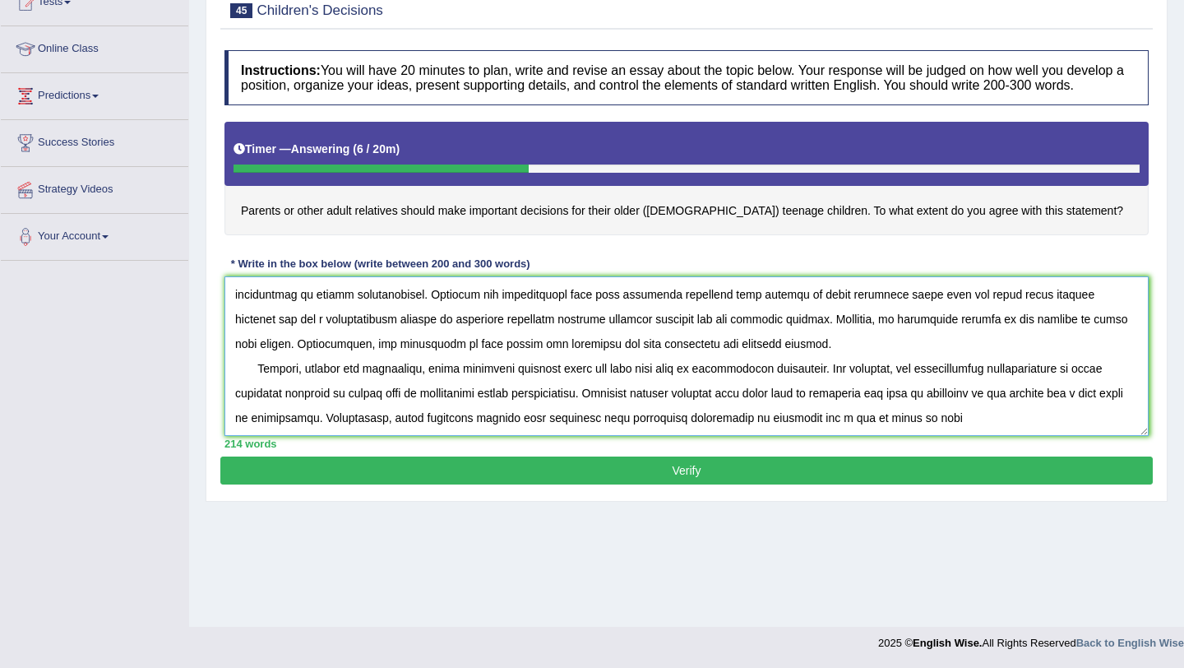
scroll to position [99, 0]
drag, startPoint x: 310, startPoint y: 445, endPoint x: 923, endPoint y: 458, distance: 612.8
click at [923, 456] on div "Instructions: You will have 20 minutes to plan, write and revise an essay about…" at bounding box center [686, 249] width 933 height 414
click at [834, 424] on textarea at bounding box center [687, 356] width 924 height 160
click at [917, 408] on textarea at bounding box center [687, 356] width 924 height 160
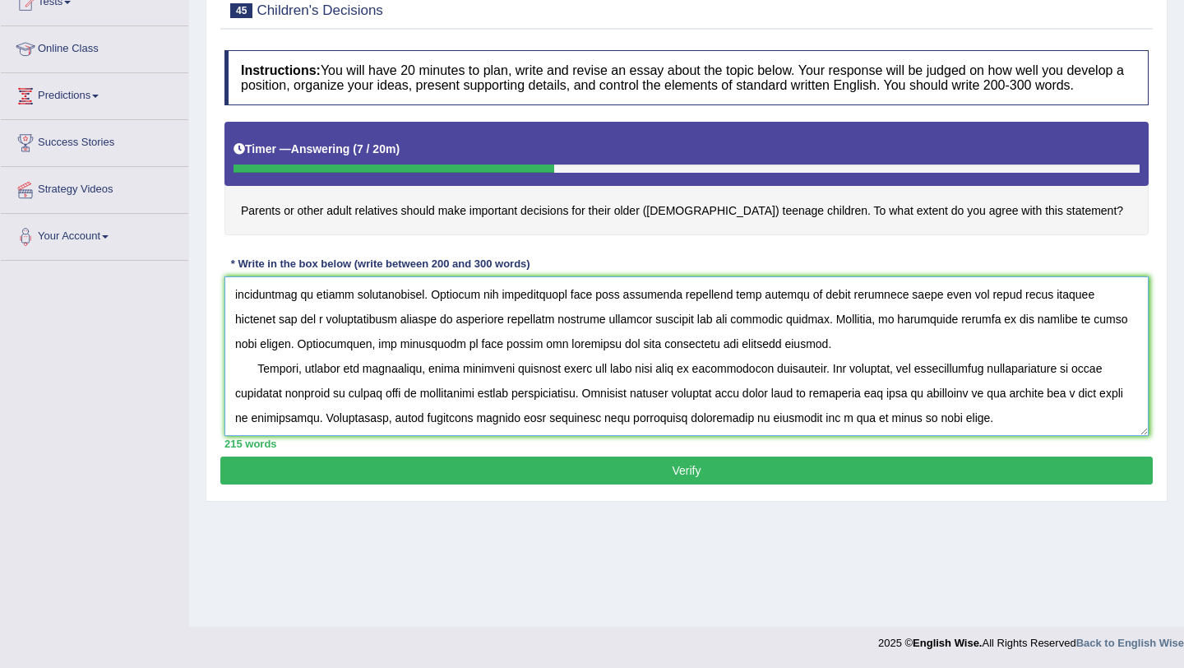
click at [886, 408] on textarea at bounding box center [687, 356] width 924 height 160
drag, startPoint x: 311, startPoint y: 405, endPoint x: 974, endPoint y: 414, distance: 662.9
click at [974, 414] on textarea at bounding box center [687, 356] width 924 height 160
click at [837, 408] on textarea at bounding box center [687, 356] width 924 height 160
drag, startPoint x: 832, startPoint y: 409, endPoint x: 947, endPoint y: 406, distance: 114.3
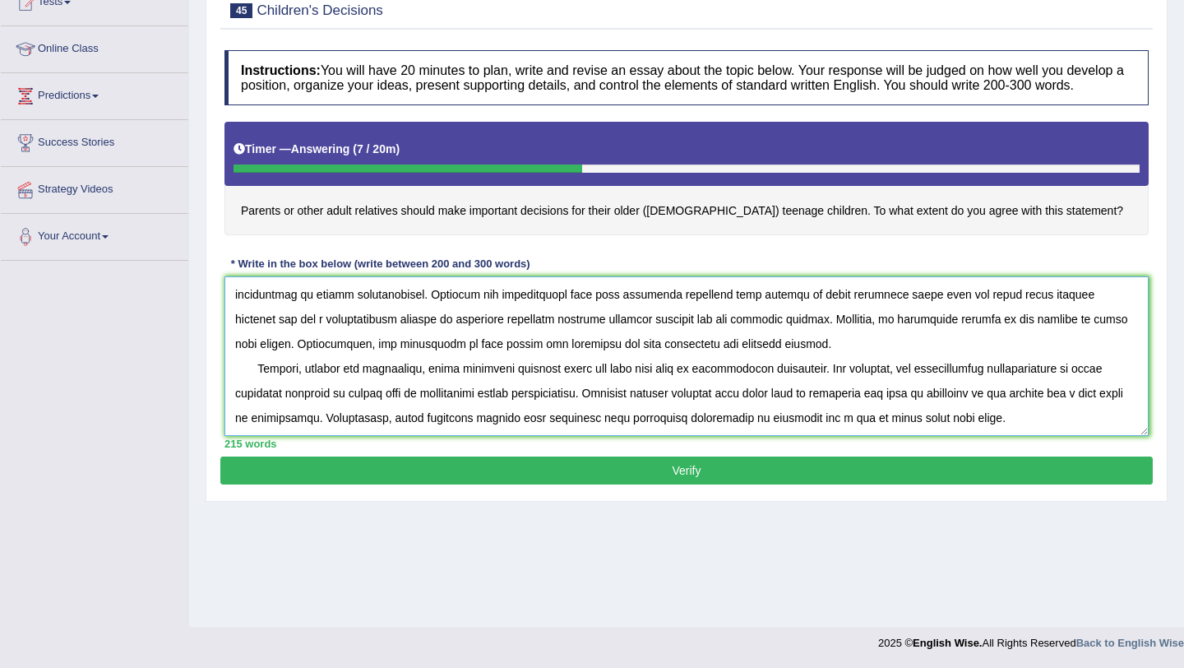
click at [947, 406] on textarea at bounding box center [687, 356] width 924 height 160
drag, startPoint x: 831, startPoint y: 410, endPoint x: 963, endPoint y: 413, distance: 131.6
click at [963, 413] on textarea at bounding box center [687, 356] width 924 height 160
drag, startPoint x: 309, startPoint y: 408, endPoint x: 1027, endPoint y: 418, distance: 718.0
click at [1027, 418] on textarea at bounding box center [687, 356] width 924 height 160
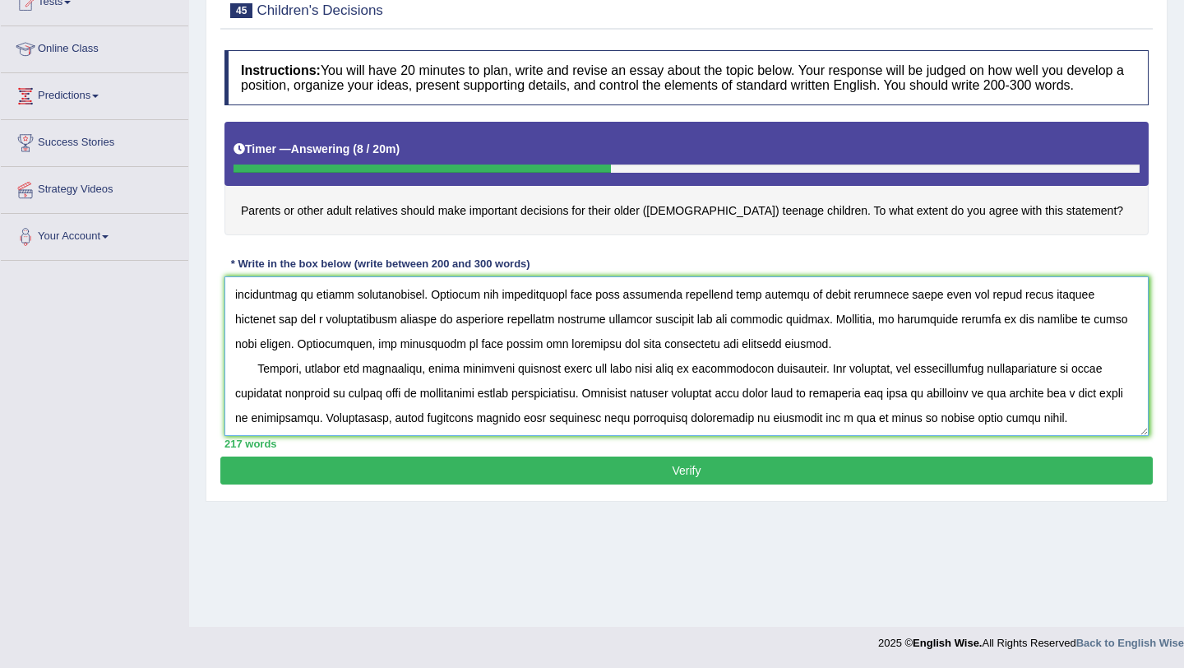
click at [812, 412] on textarea at bounding box center [687, 356] width 924 height 160
click at [873, 407] on textarea at bounding box center [687, 356] width 924 height 160
drag, startPoint x: 308, startPoint y: 410, endPoint x: 1030, endPoint y: 406, distance: 722.1
click at [1030, 406] on textarea at bounding box center [687, 356] width 924 height 160
drag, startPoint x: 309, startPoint y: 410, endPoint x: 1110, endPoint y: 409, distance: 801.0
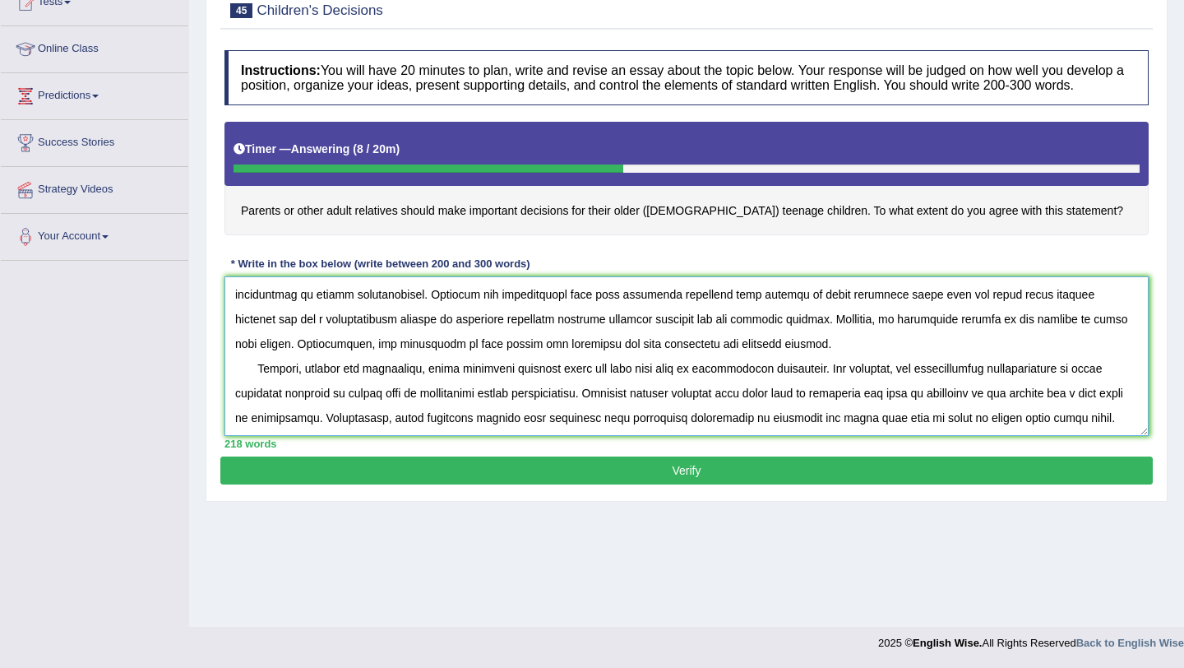
click at [1110, 409] on textarea at bounding box center [687, 356] width 924 height 160
click at [635, 380] on textarea at bounding box center [687, 356] width 924 height 160
click at [1070, 405] on textarea at bounding box center [687, 356] width 924 height 160
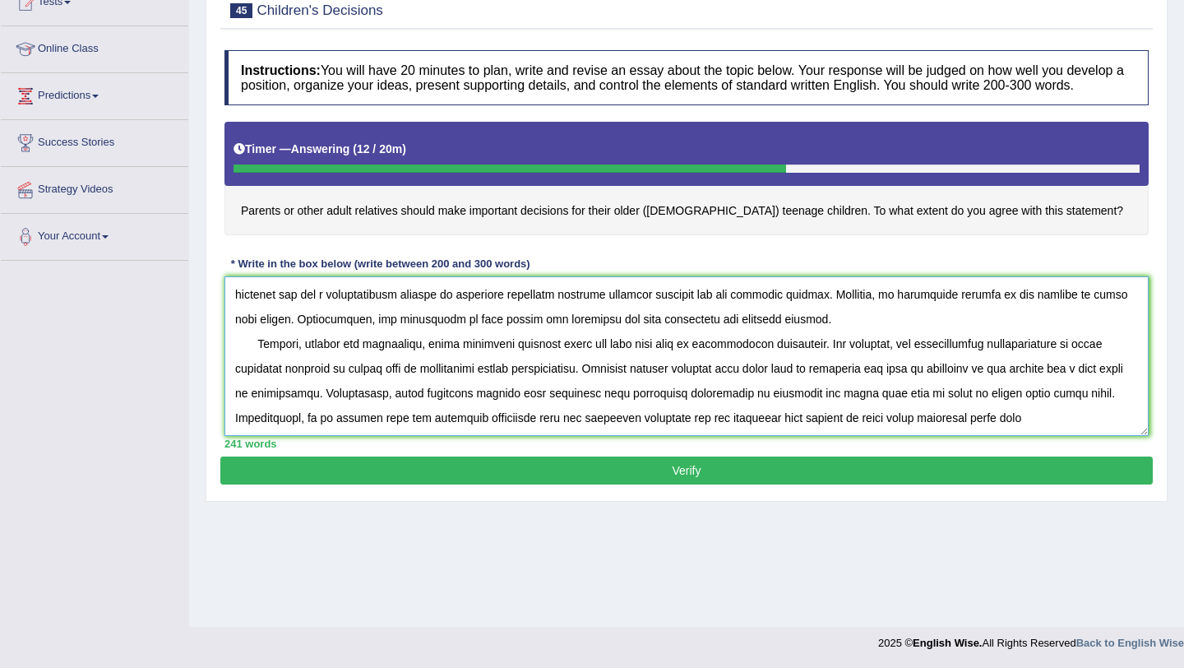
click at [985, 432] on textarea at bounding box center [687, 356] width 924 height 160
click at [414, 436] on textarea at bounding box center [687, 356] width 924 height 160
click at [1035, 429] on textarea at bounding box center [687, 356] width 924 height 160
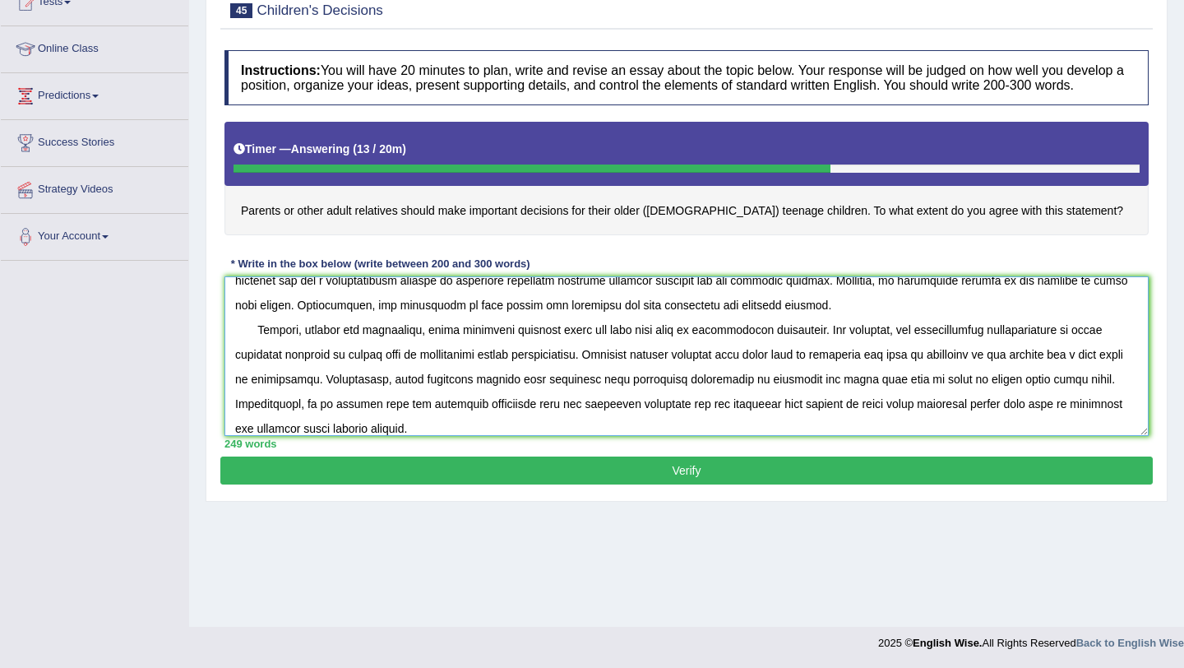
scroll to position [137, 0]
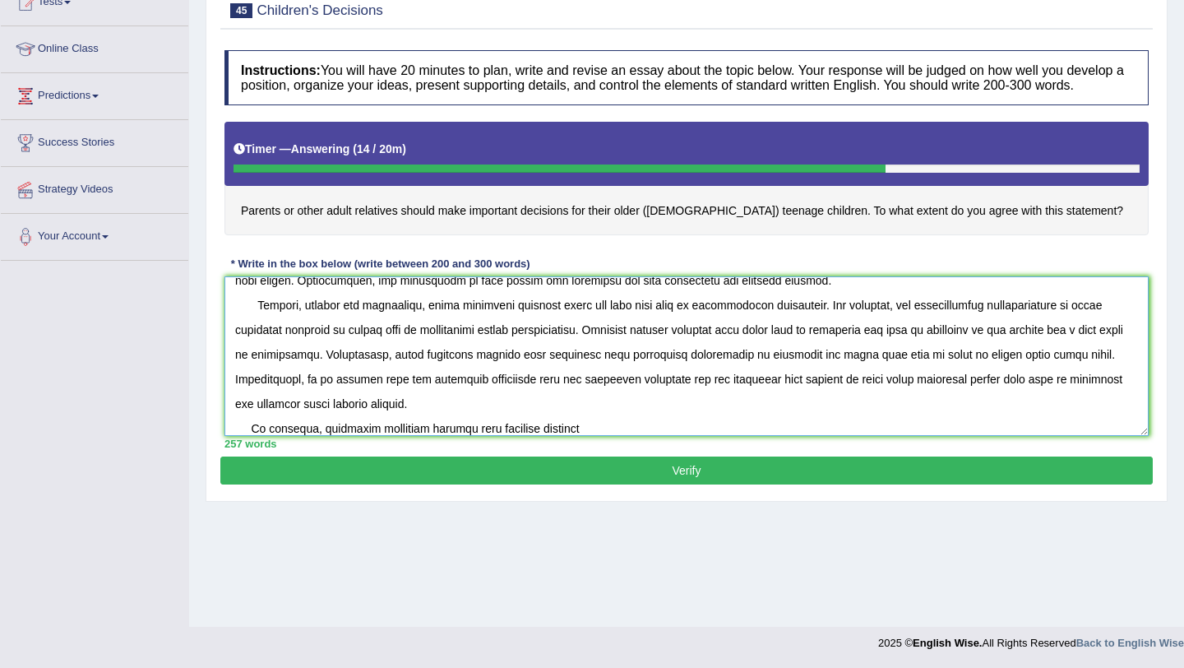
click at [428, 436] on textarea at bounding box center [687, 356] width 924 height 160
click at [720, 434] on textarea at bounding box center [687, 356] width 924 height 160
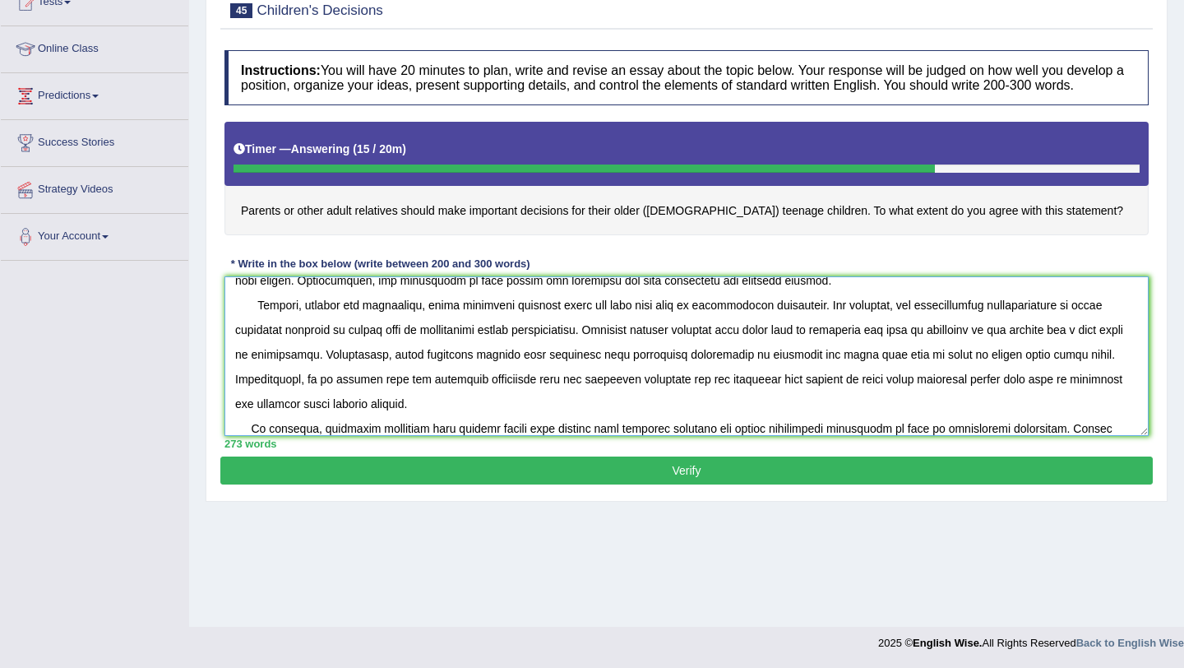
scroll to position [162, 0]
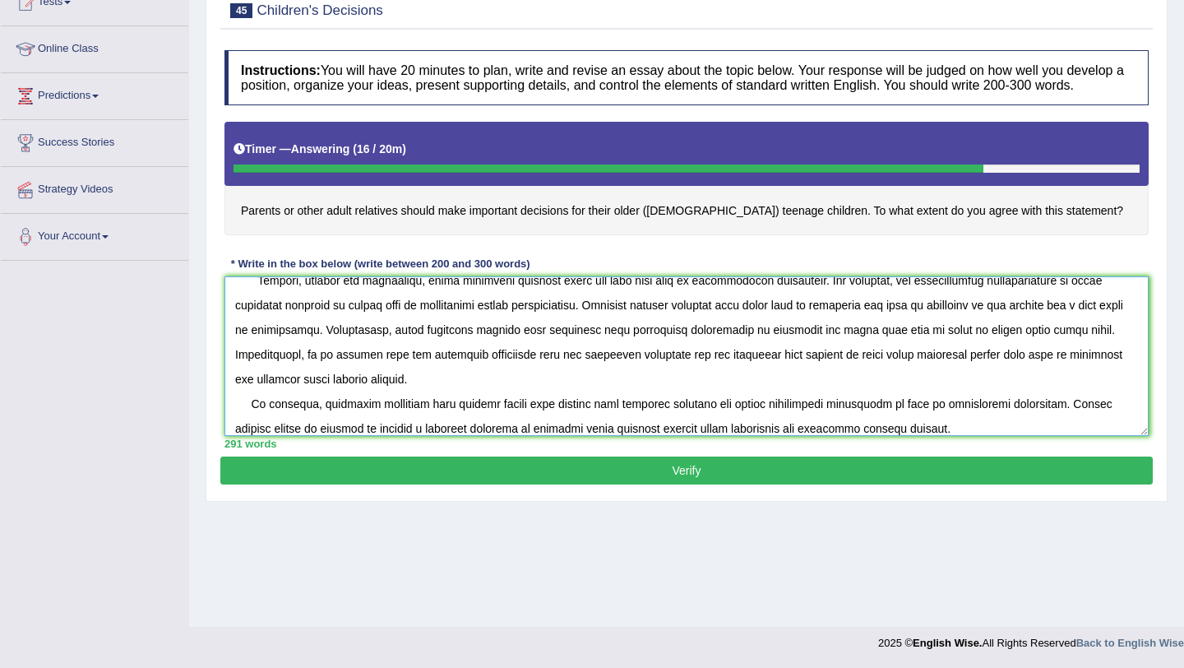
type textarea "The increasing influence of the idea that parents or other adult relatives shou…"
click at [702, 484] on button "Verify" at bounding box center [686, 470] width 933 height 28
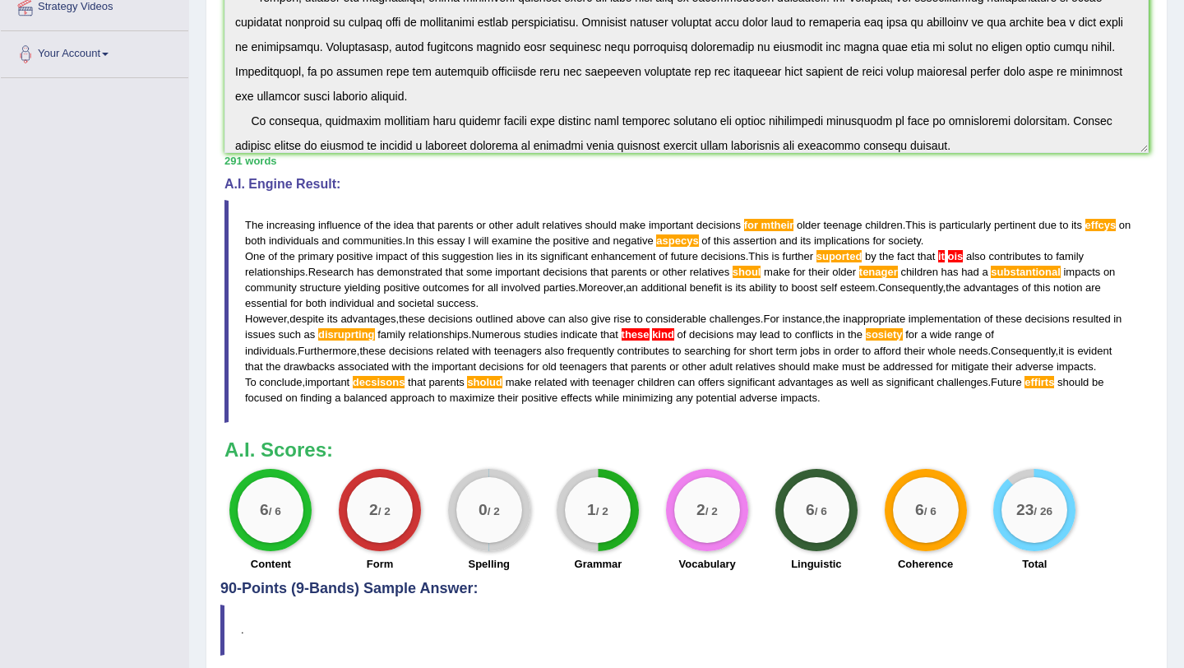
scroll to position [460, 0]
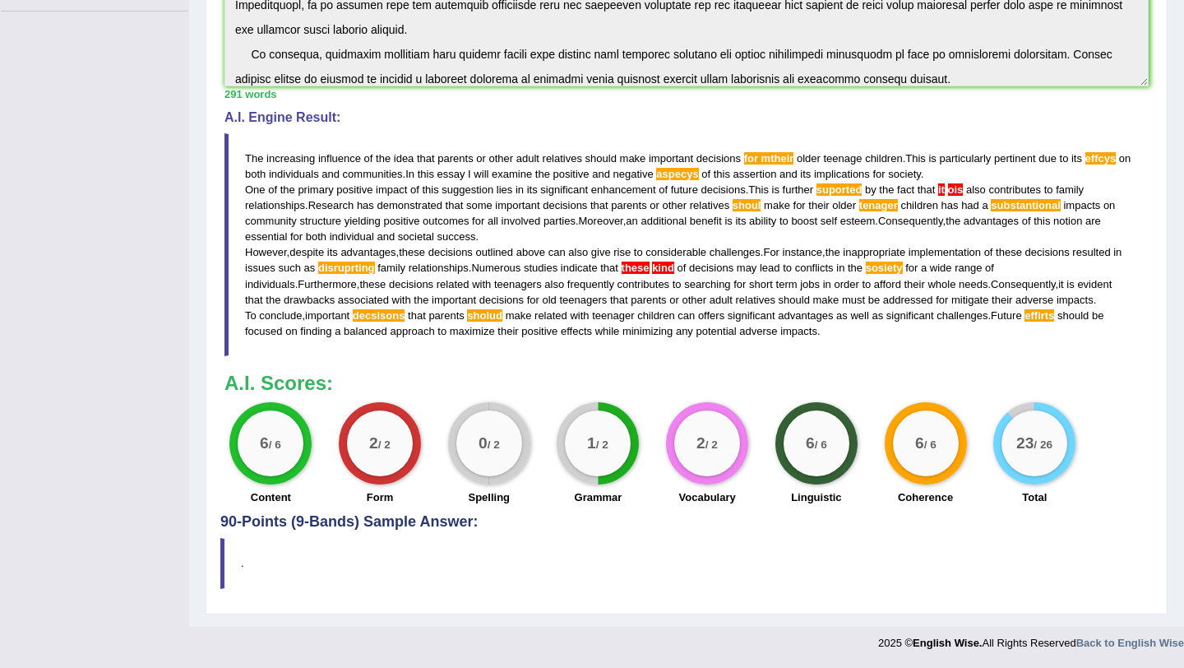
click at [716, 482] on div "2 / 2" at bounding box center [707, 443] width 82 height 82
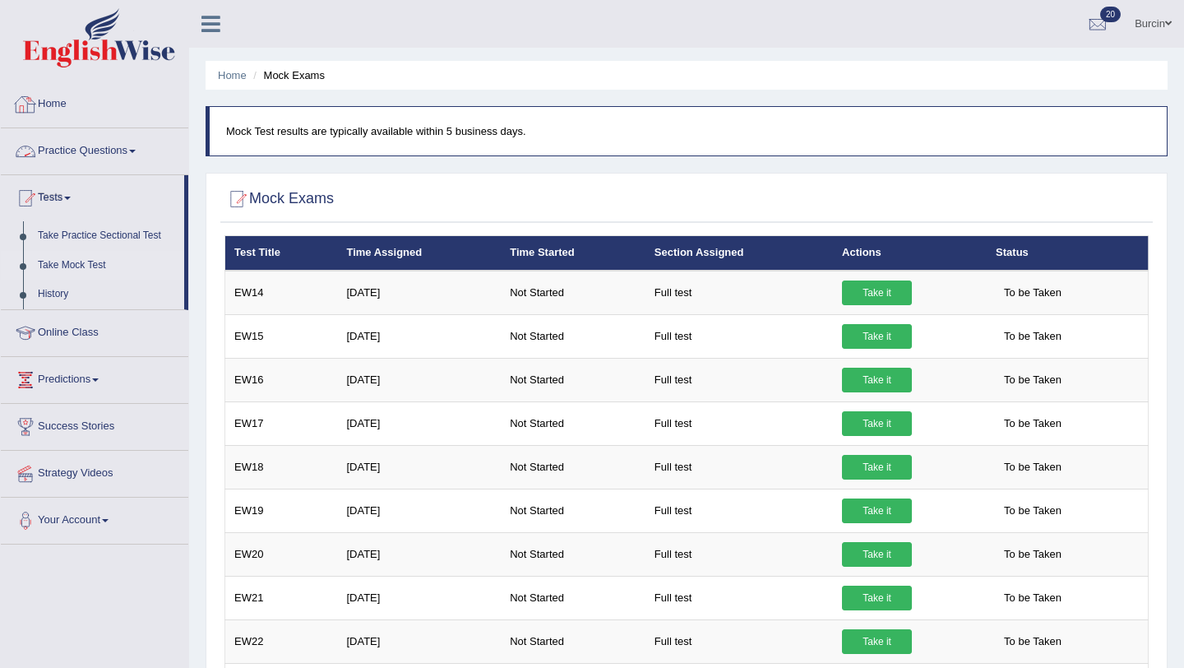
click at [67, 116] on link "Home" at bounding box center [95, 101] width 188 height 41
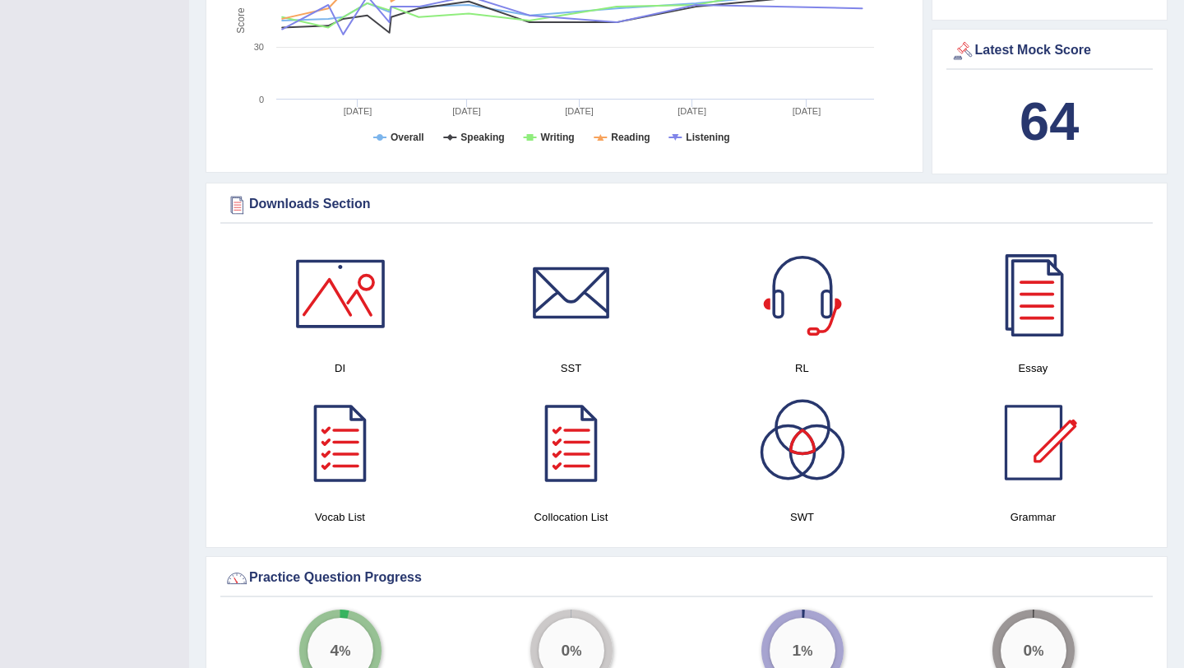
scroll to position [809, 0]
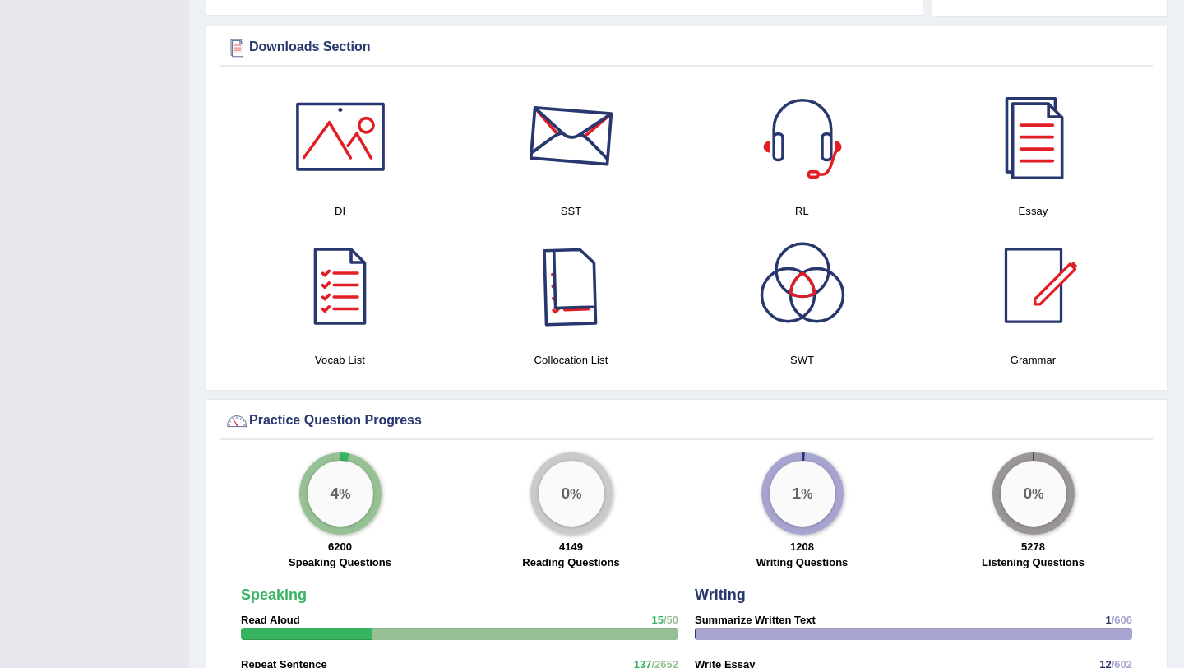
click at [569, 148] on div at bounding box center [571, 136] width 115 height 115
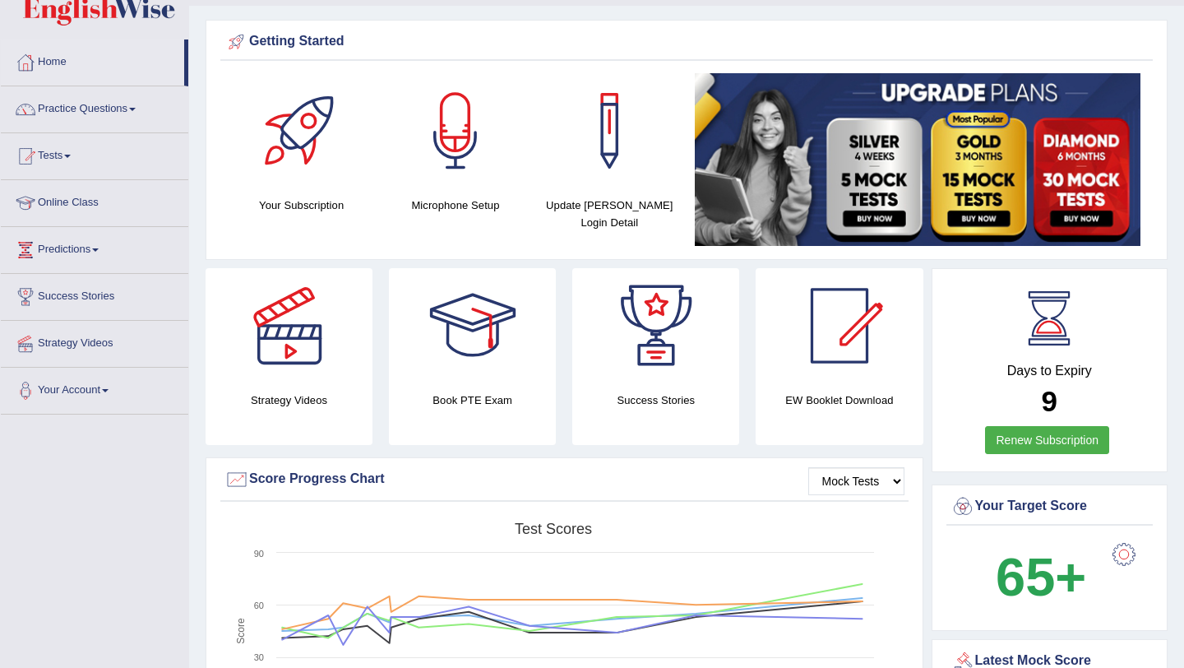
scroll to position [0, 0]
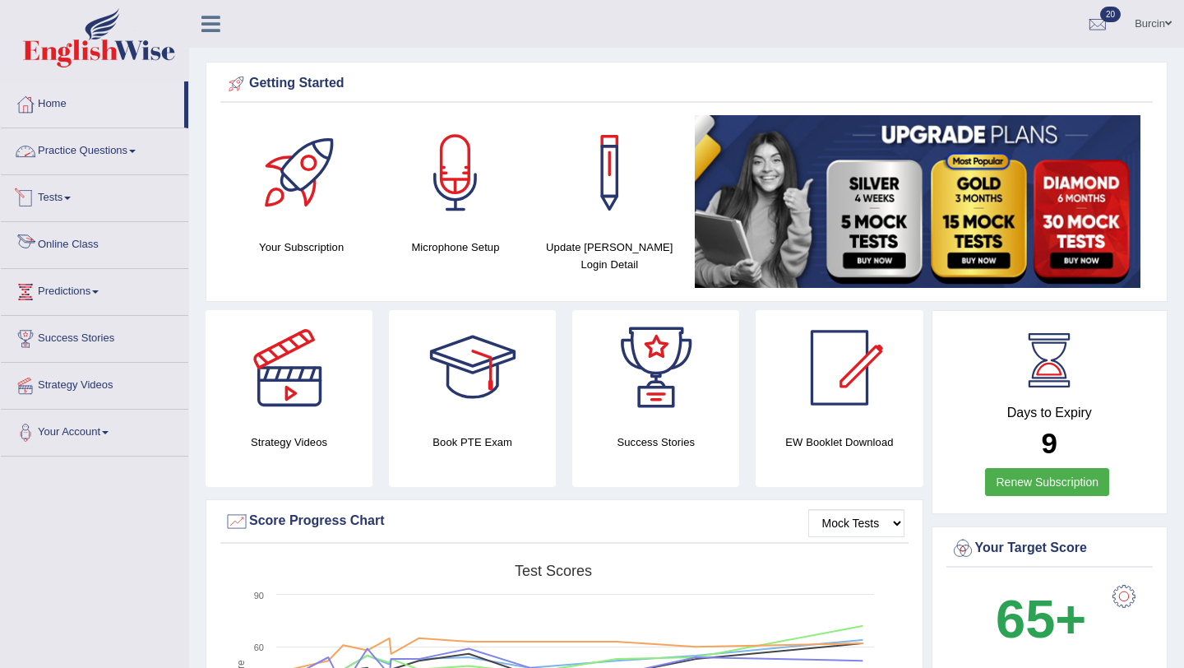
click at [137, 161] on link "Practice Questions" at bounding box center [95, 148] width 188 height 41
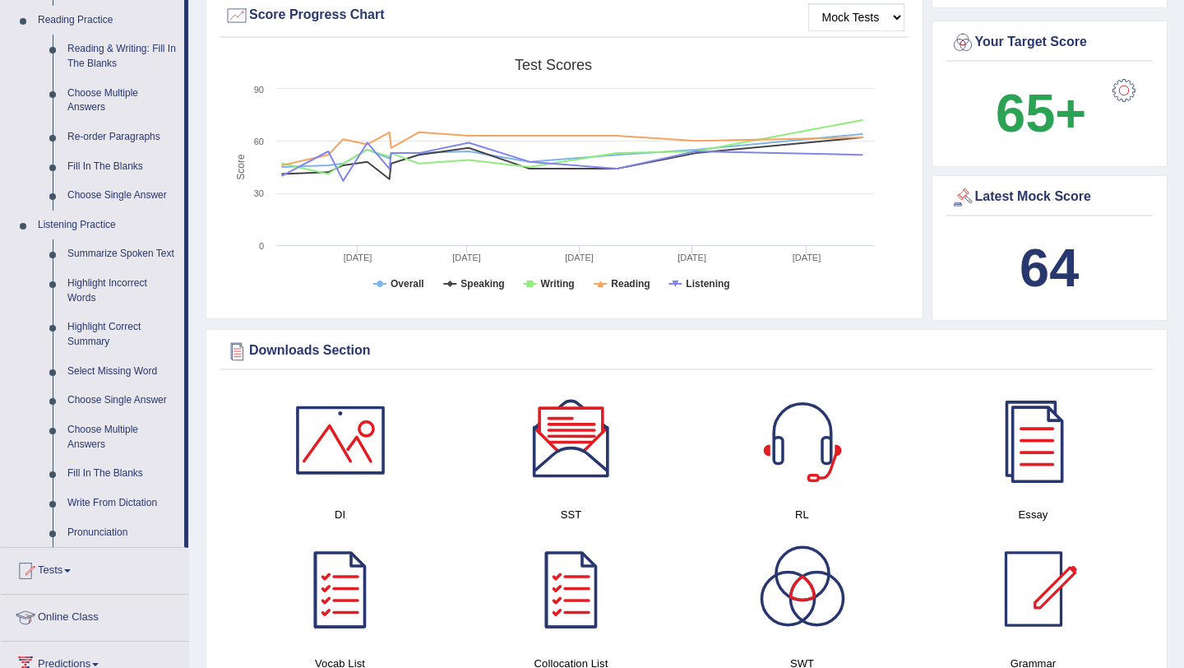
scroll to position [509, 0]
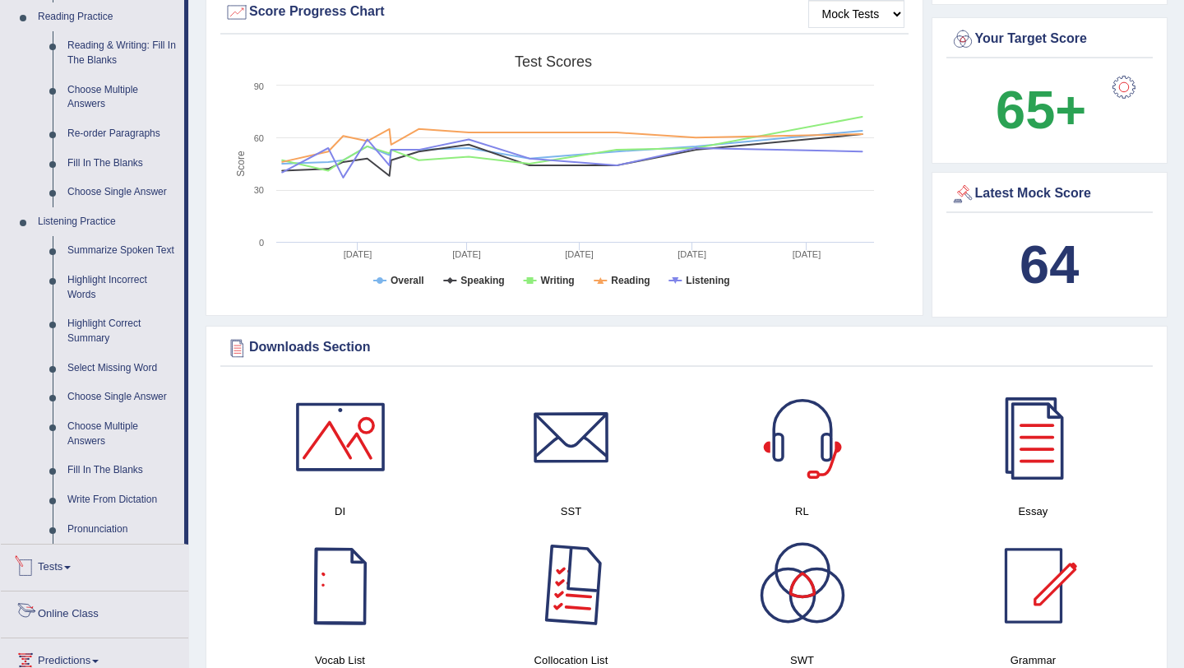
click at [577, 439] on div at bounding box center [571, 436] width 115 height 115
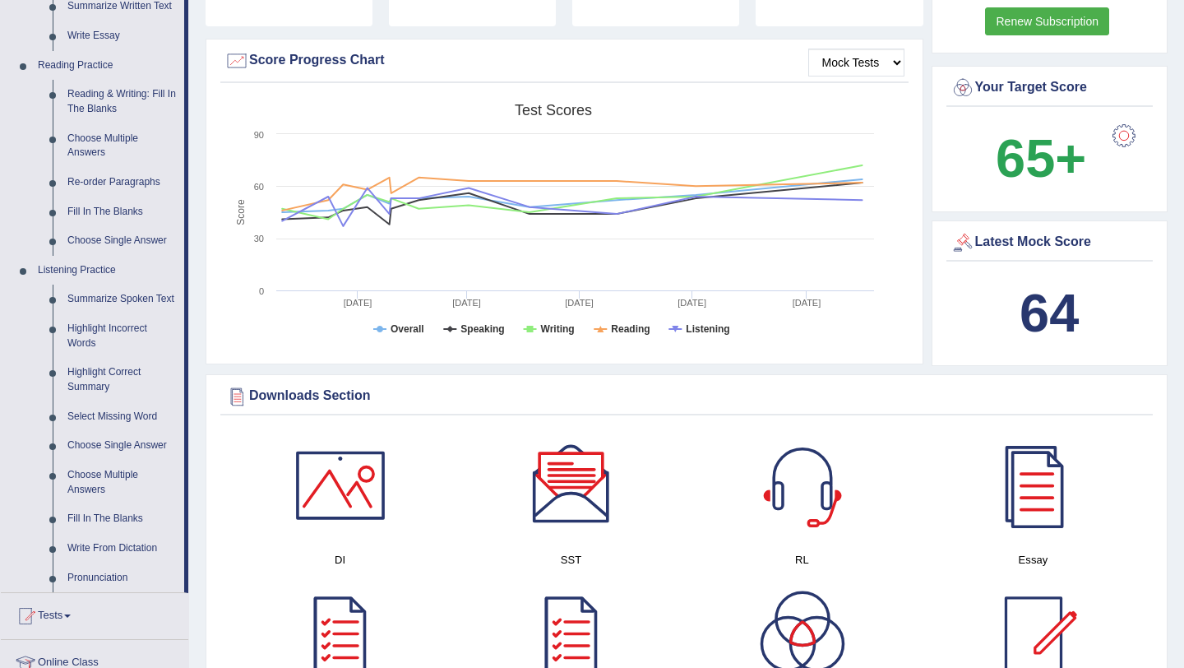
scroll to position [461, 0]
click at [141, 298] on link "Summarize Spoken Text" at bounding box center [122, 299] width 124 height 30
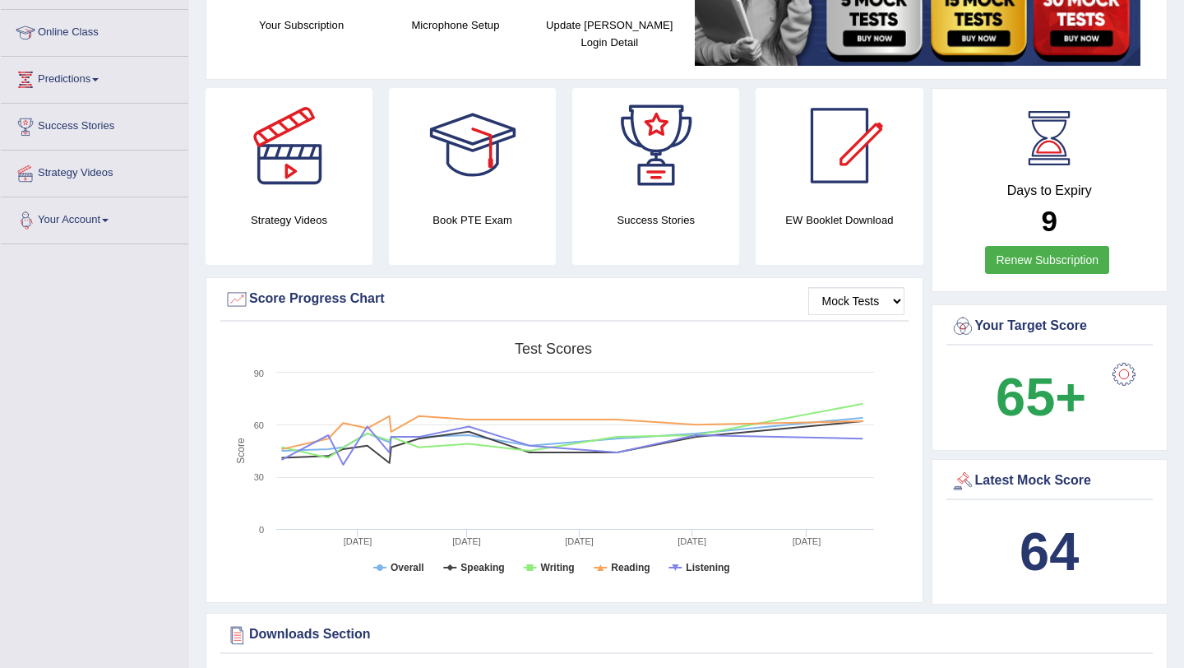
scroll to position [266, 0]
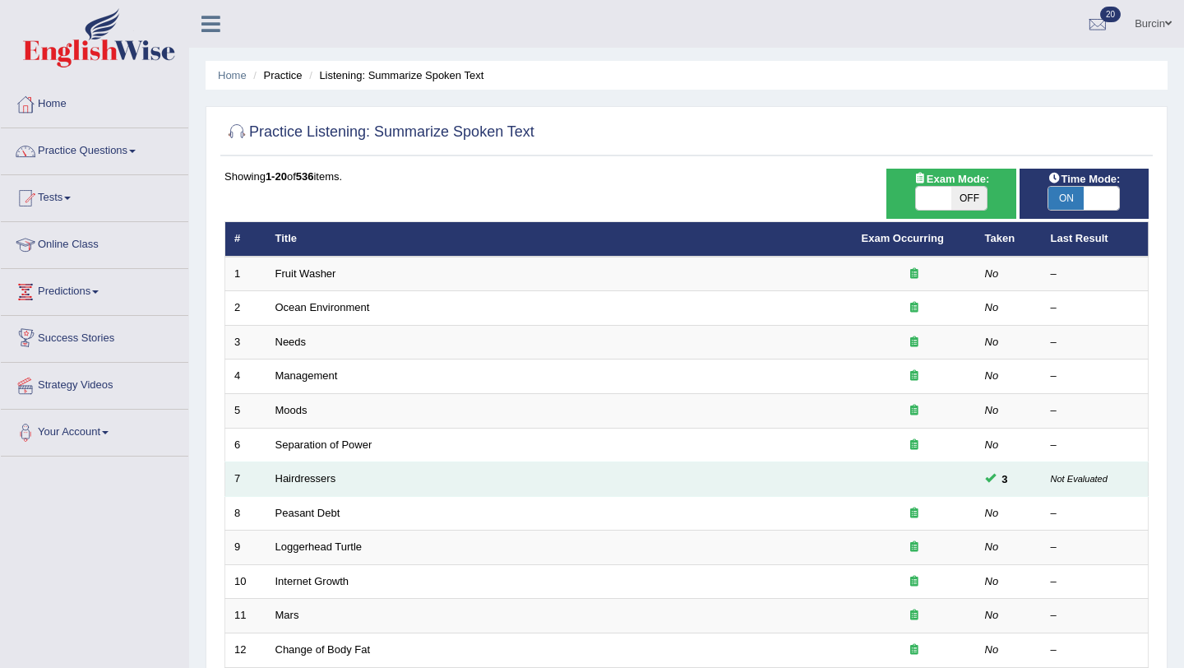
click at [431, 489] on td "Hairdressers" at bounding box center [559, 479] width 586 height 35
click at [328, 479] on link "Hairdressers" at bounding box center [305, 478] width 61 height 12
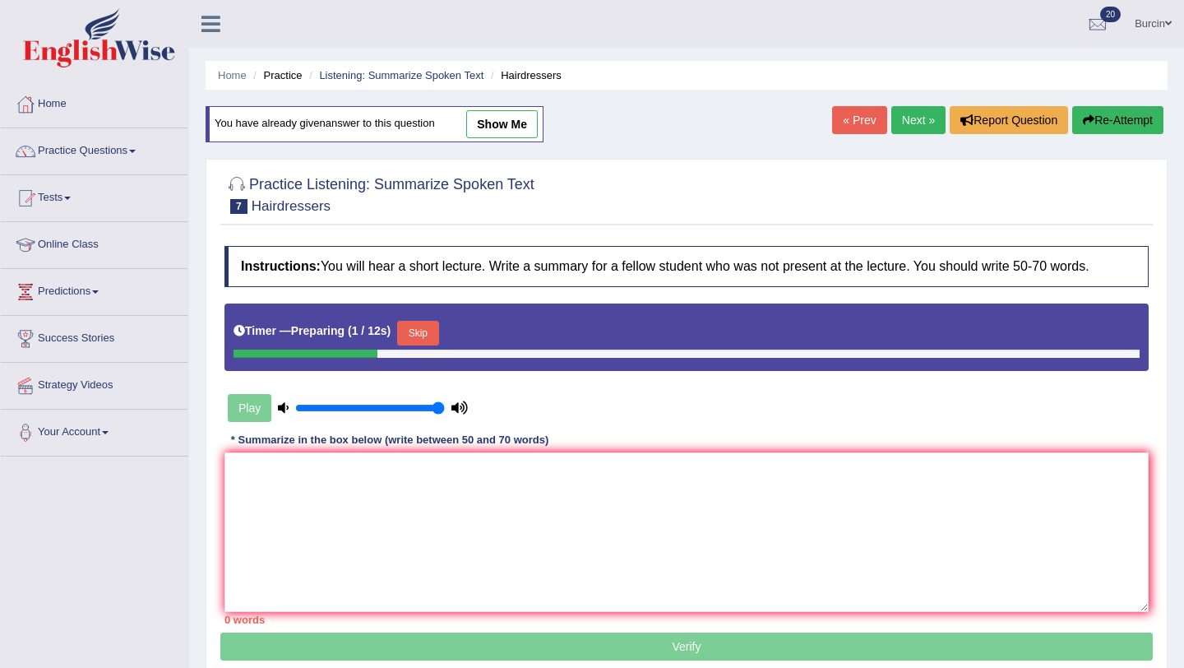
click at [502, 126] on link "show me" at bounding box center [502, 124] width 72 height 28
type textarea "A noteworthy point revealed in the lecture was about hairdressers. To elaborate…"
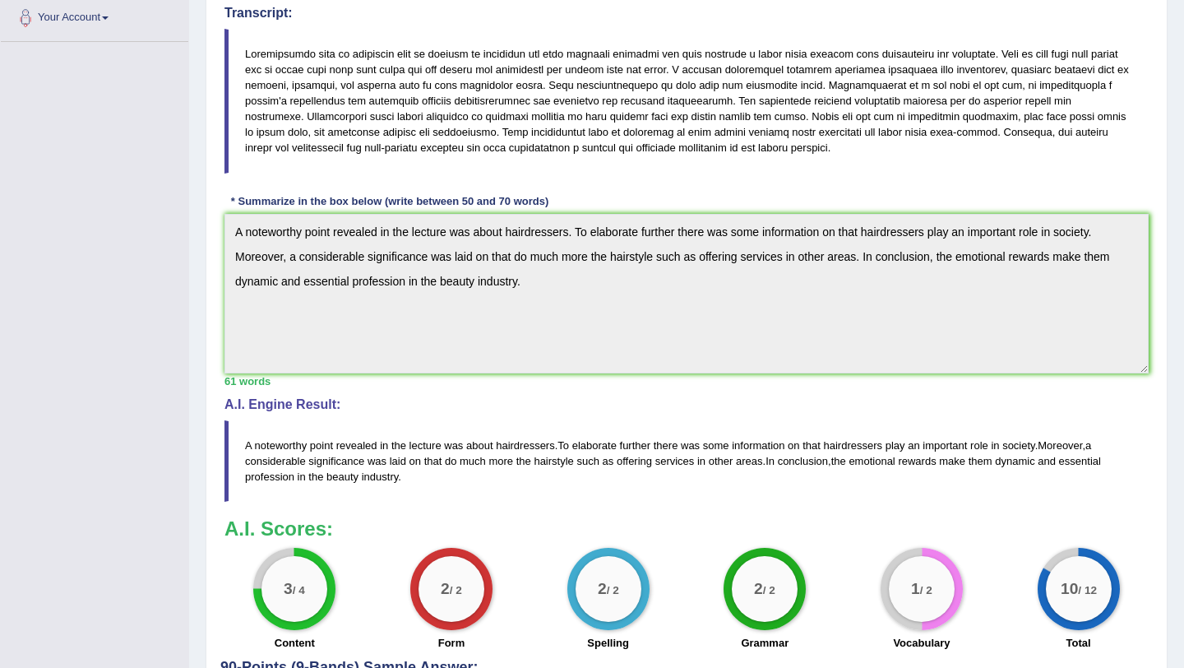
scroll to position [414, 0]
